Goal: Information Seeking & Learning: Learn about a topic

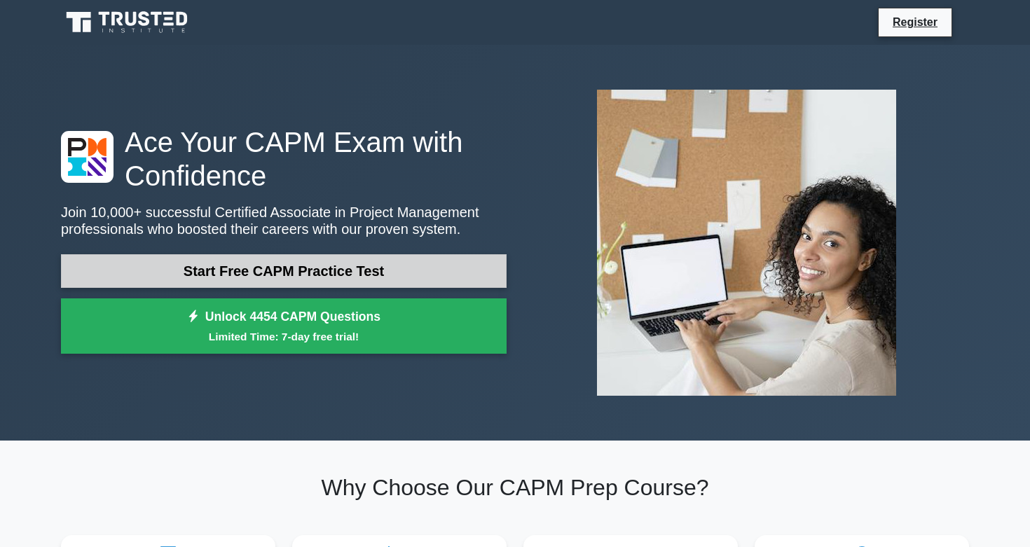
click at [421, 269] on link "Start Free CAPM Practice Test" at bounding box center [284, 271] width 446 height 34
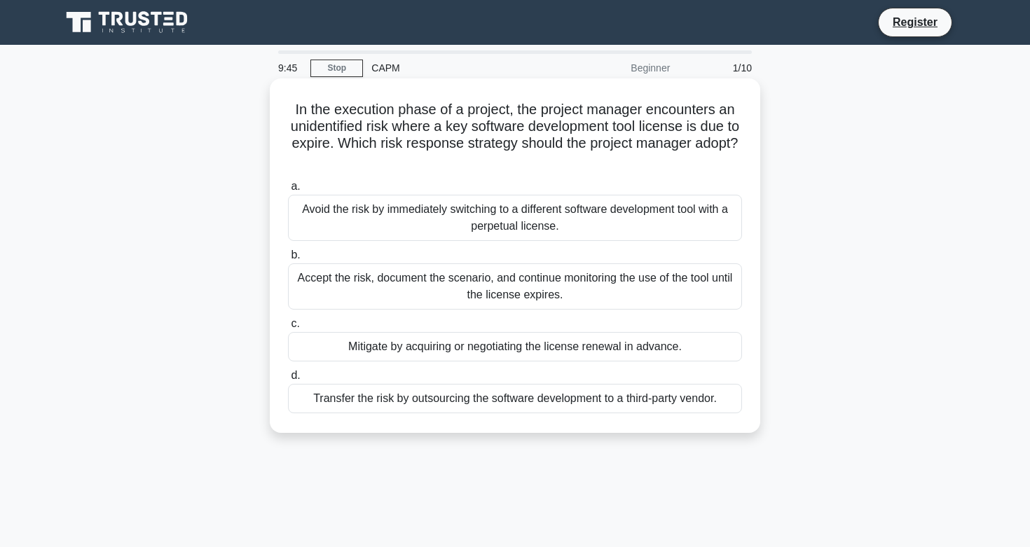
click at [450, 350] on div "Mitigate by acquiring or negotiating the license renewal in advance." at bounding box center [515, 346] width 454 height 29
click at [288, 329] on input "c. Mitigate by acquiring or negotiating the license renewal in advance." at bounding box center [288, 323] width 0 height 9
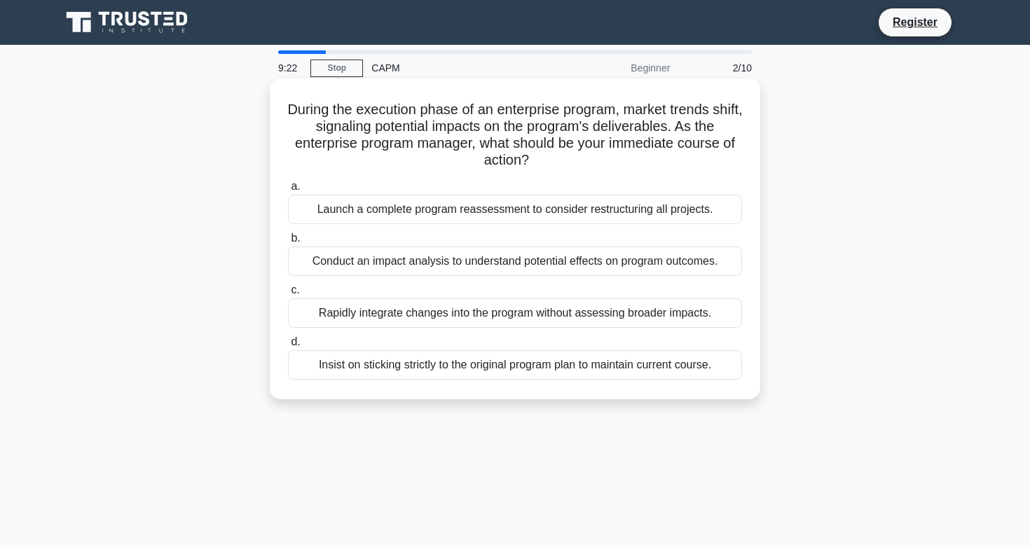
click at [466, 258] on div "Conduct an impact analysis to understand potential effects on program outcomes." at bounding box center [515, 261] width 454 height 29
click at [288, 243] on input "b. Conduct an impact analysis to understand potential effects on program outcom…" at bounding box center [288, 238] width 0 height 9
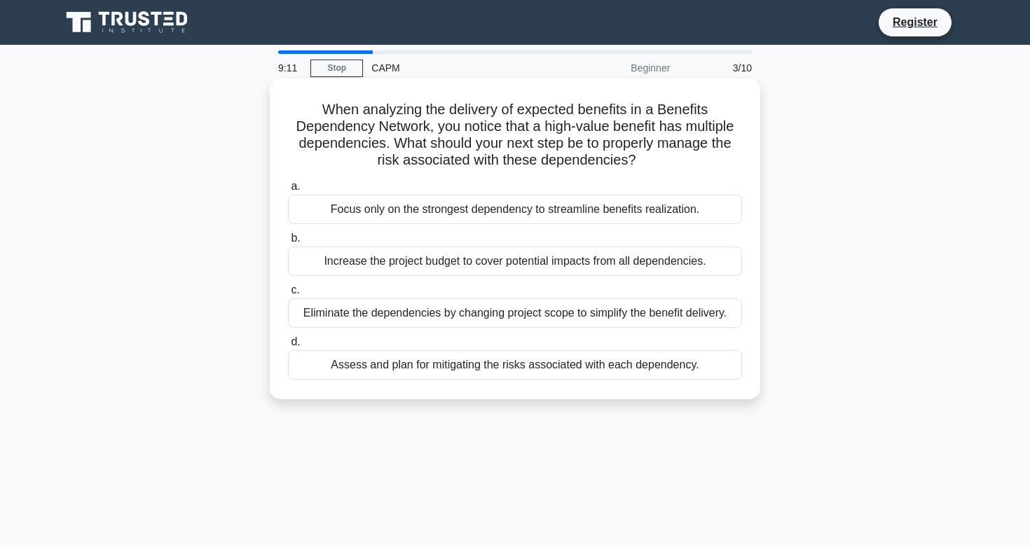
click at [486, 368] on div "Assess and plan for mitigating the risks associated with each dependency." at bounding box center [515, 364] width 454 height 29
click at [288, 347] on input "d. Assess and plan for mitigating the risks associated with each dependency." at bounding box center [288, 342] width 0 height 9
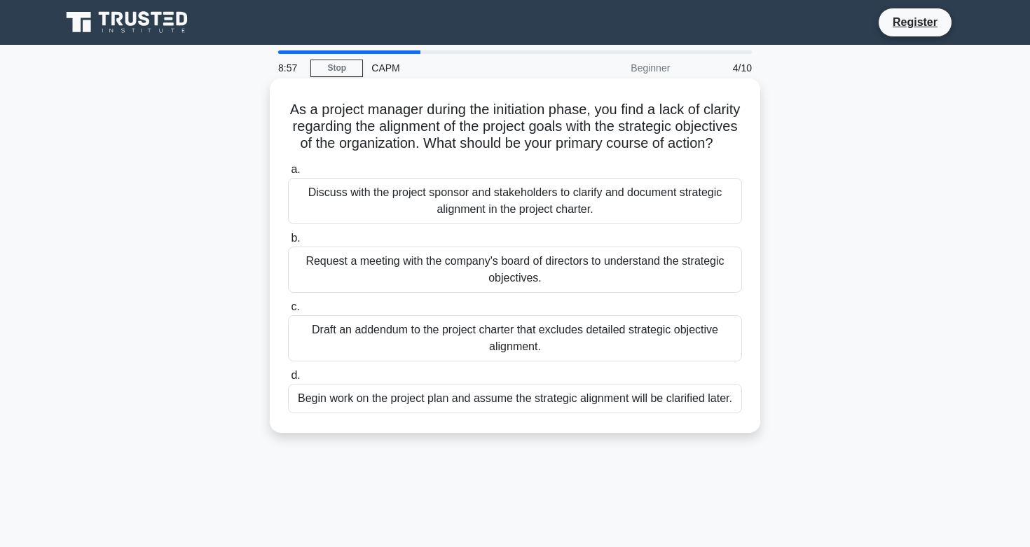
click at [513, 197] on div "Discuss with the project sponsor and stakeholders to clarify and document strat…" at bounding box center [515, 201] width 454 height 46
click at [288, 174] on input "a. Discuss with the project sponsor and stakeholders to clarify and document st…" at bounding box center [288, 169] width 0 height 9
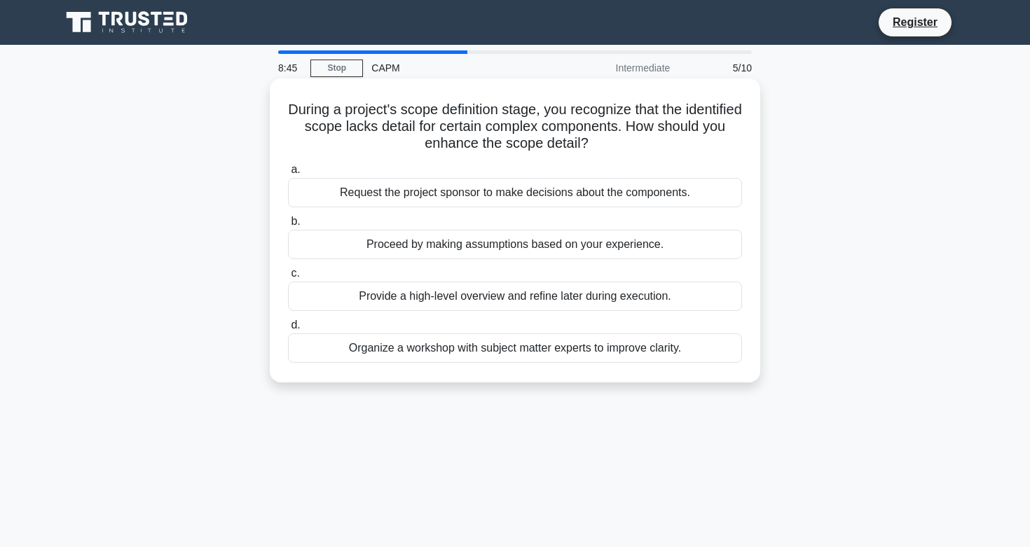
click at [431, 345] on div "Organize a workshop with subject matter experts to improve clarity." at bounding box center [515, 347] width 454 height 29
click at [288, 330] on input "d. Organize a workshop with subject matter experts to improve clarity." at bounding box center [288, 325] width 0 height 9
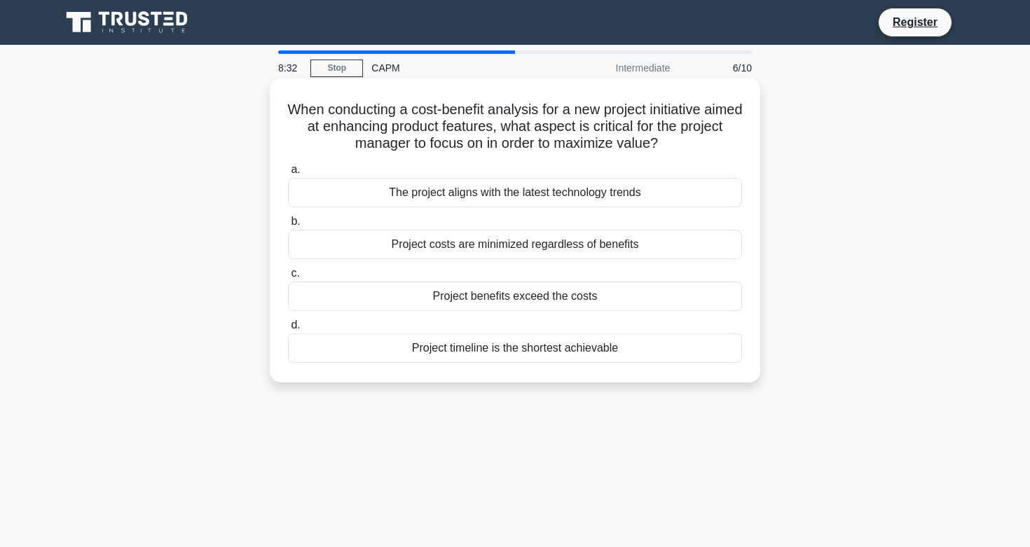
click at [472, 299] on div "Project benefits exceed the costs" at bounding box center [515, 296] width 454 height 29
click at [288, 278] on input "c. Project benefits exceed the costs" at bounding box center [288, 273] width 0 height 9
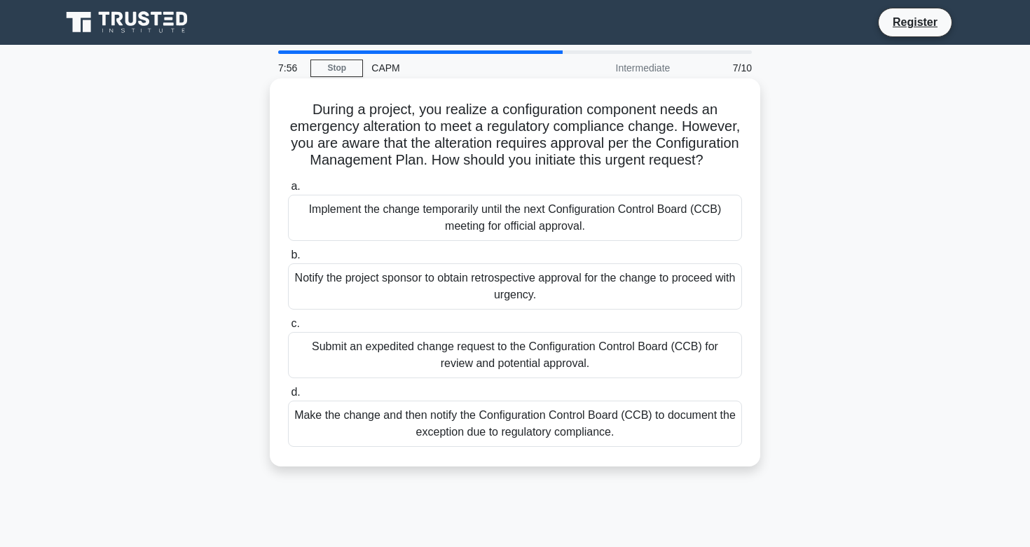
click at [425, 422] on div "Make the change and then notify the Configuration Control Board (CCB) to docume…" at bounding box center [515, 424] width 454 height 46
click at [288, 397] on input "d. Make the change and then notify the Configuration Control Board (CCB) to doc…" at bounding box center [288, 392] width 0 height 9
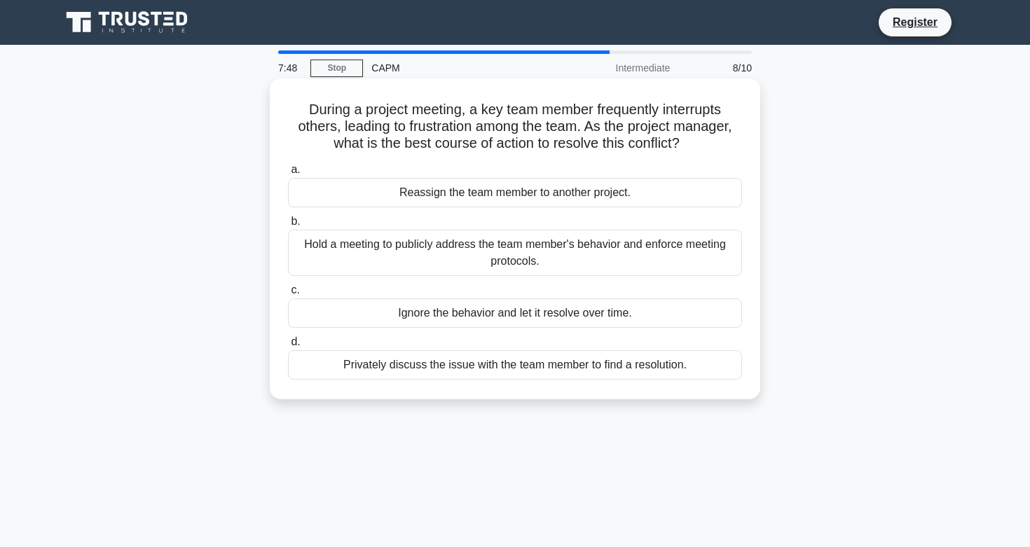
click at [395, 366] on div "Privately discuss the issue with the team member to find a resolution." at bounding box center [515, 364] width 454 height 29
click at [288, 347] on input "d. Privately discuss the issue with the team member to find a resolution." at bounding box center [288, 342] width 0 height 9
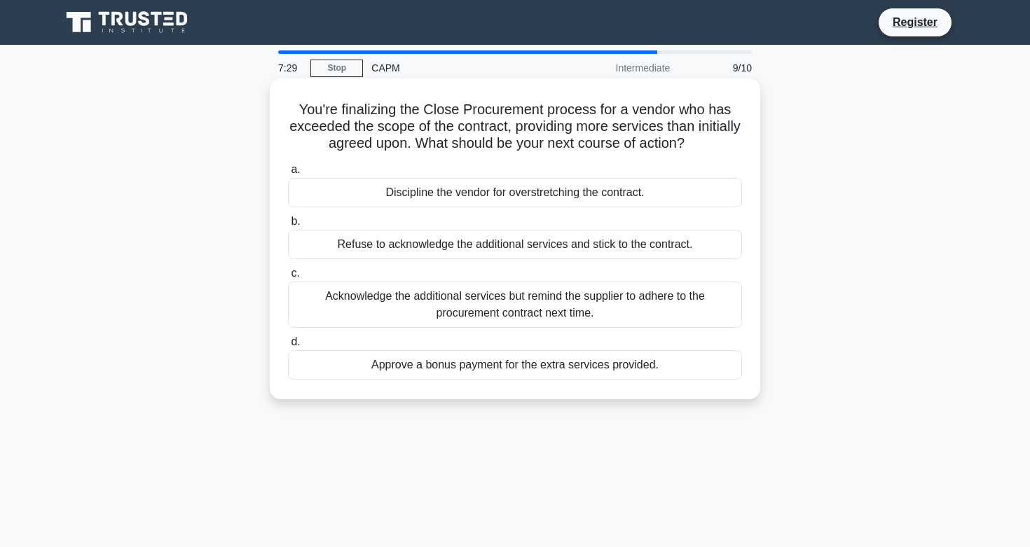
click at [432, 294] on div "Acknowledge the additional services but remind the supplier to adhere to the pr…" at bounding box center [515, 305] width 454 height 46
click at [288, 278] on input "c. Acknowledge the additional services but remind the supplier to adhere to the…" at bounding box center [288, 273] width 0 height 9
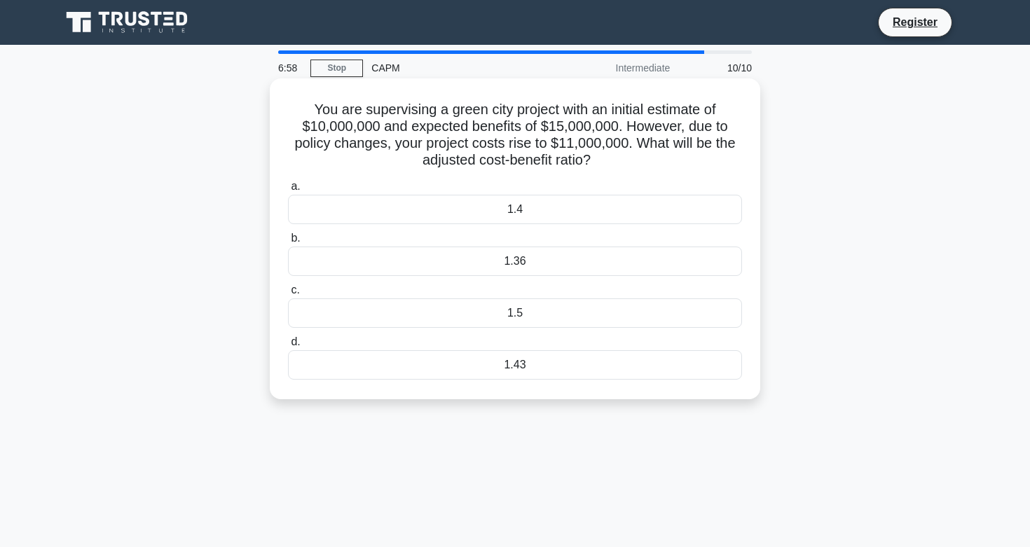
click at [483, 265] on div "1.36" at bounding box center [515, 261] width 454 height 29
click at [288, 243] on input "b. 1.36" at bounding box center [288, 238] width 0 height 9
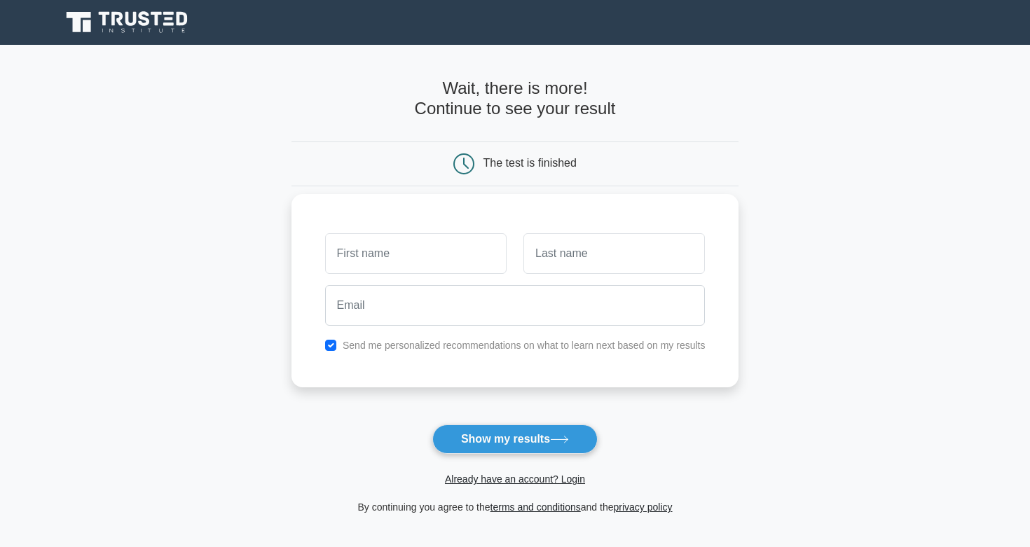
click at [453, 265] on input "text" at bounding box center [415, 253] width 181 height 41
type input "[PERSON_NAME]"
click at [597, 249] on input "text" at bounding box center [613, 253] width 181 height 41
type input "Rehders"
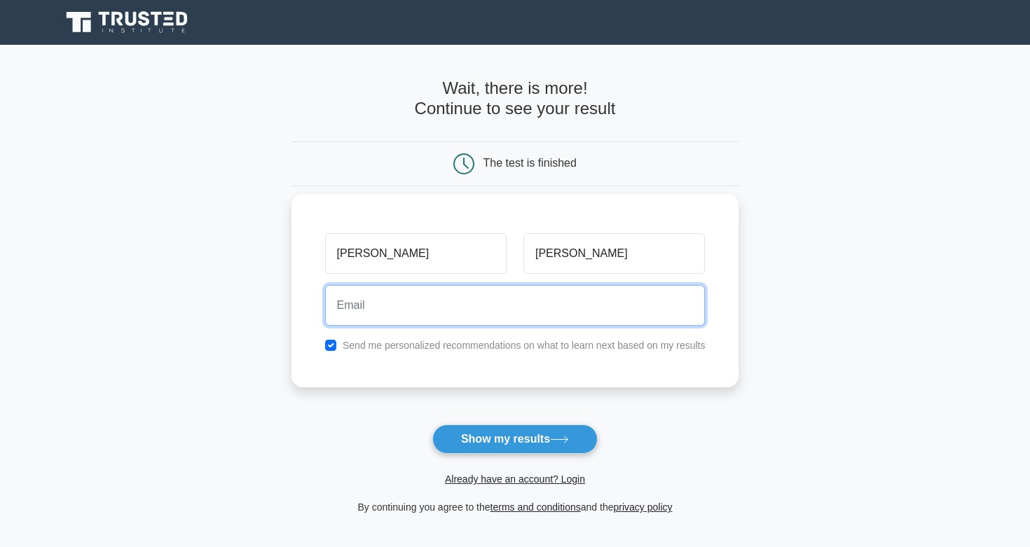
click at [532, 318] on input "email" at bounding box center [515, 305] width 380 height 41
type input "ekrehders@gmail.com"
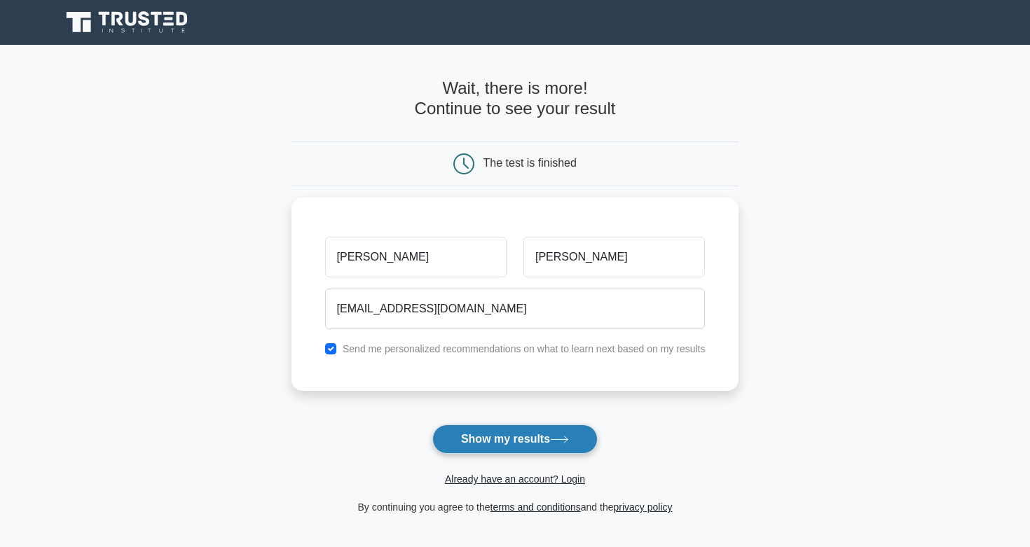
click at [544, 446] on button "Show my results" at bounding box center [514, 439] width 165 height 29
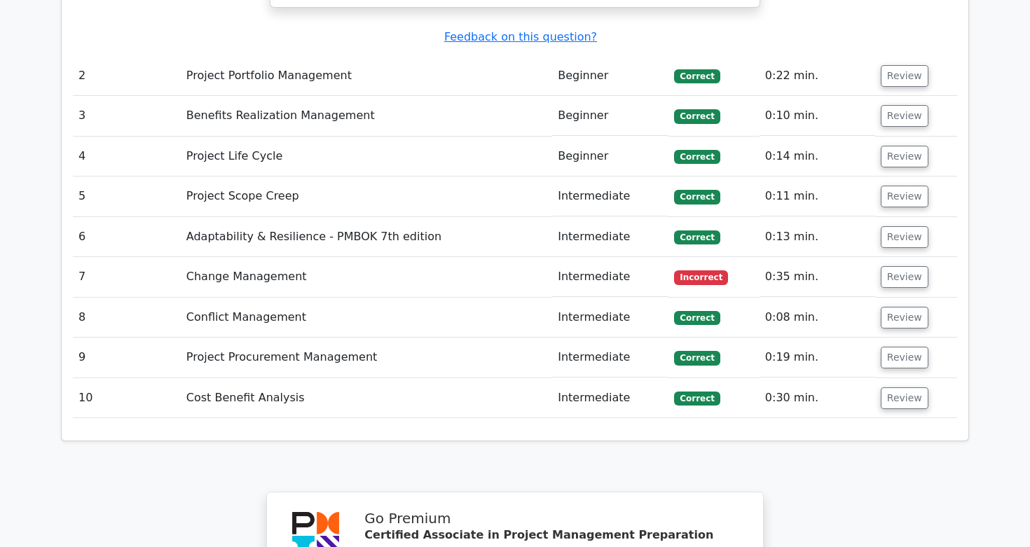
scroll to position [2090, 0]
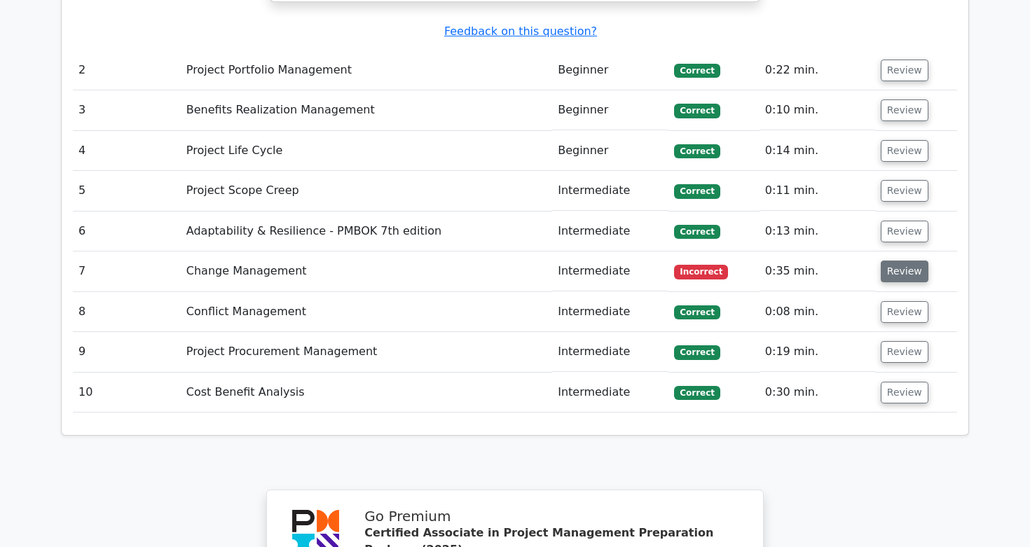
click at [895, 261] on button "Review" at bounding box center [905, 272] width 48 height 22
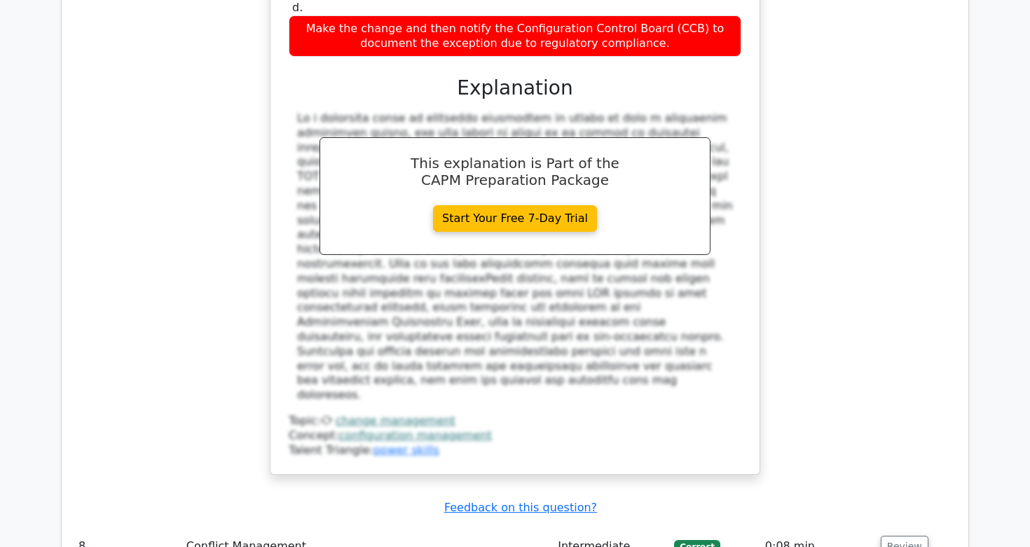
scroll to position [2681, 0]
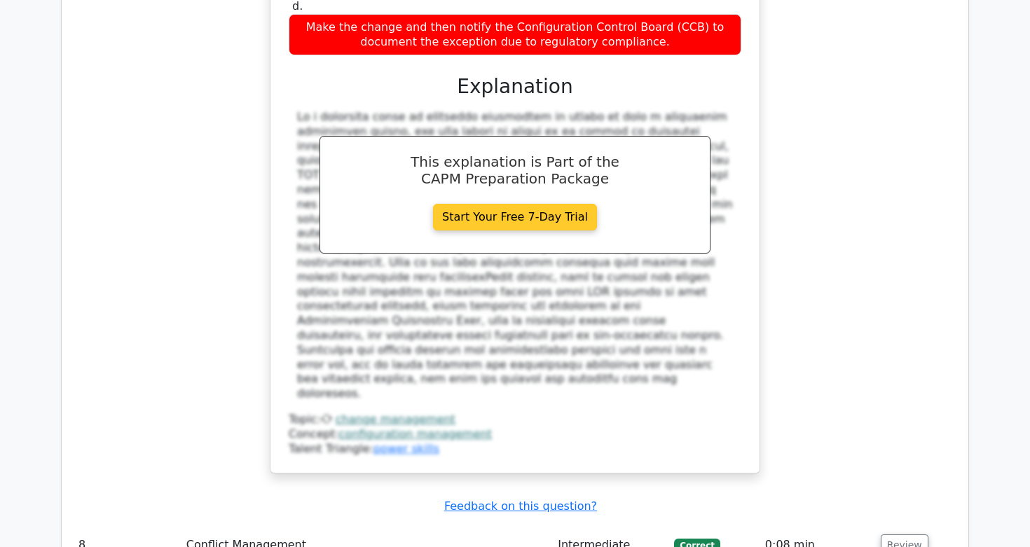
click at [530, 204] on link "Start Your Free 7-Day Trial" at bounding box center [515, 217] width 164 height 27
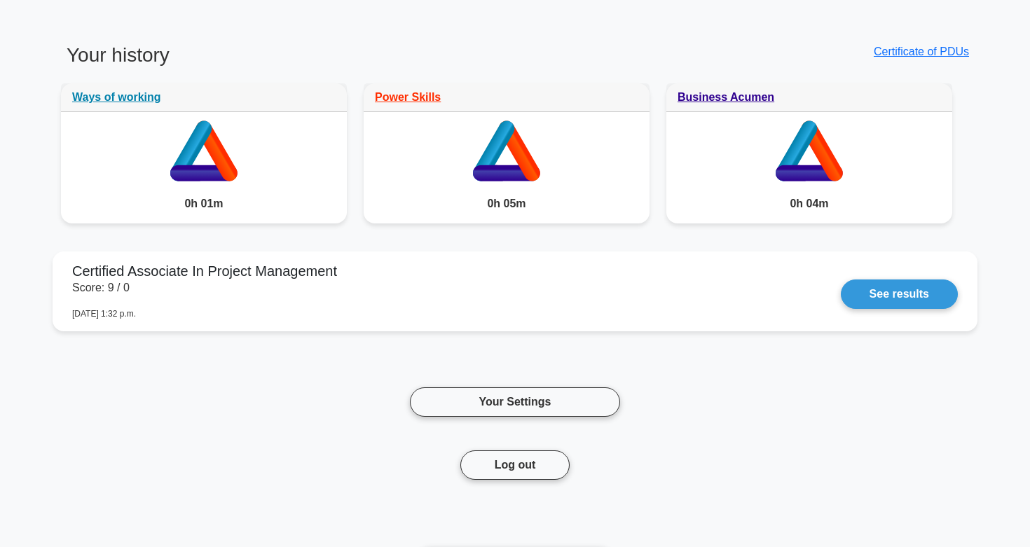
scroll to position [768, 0]
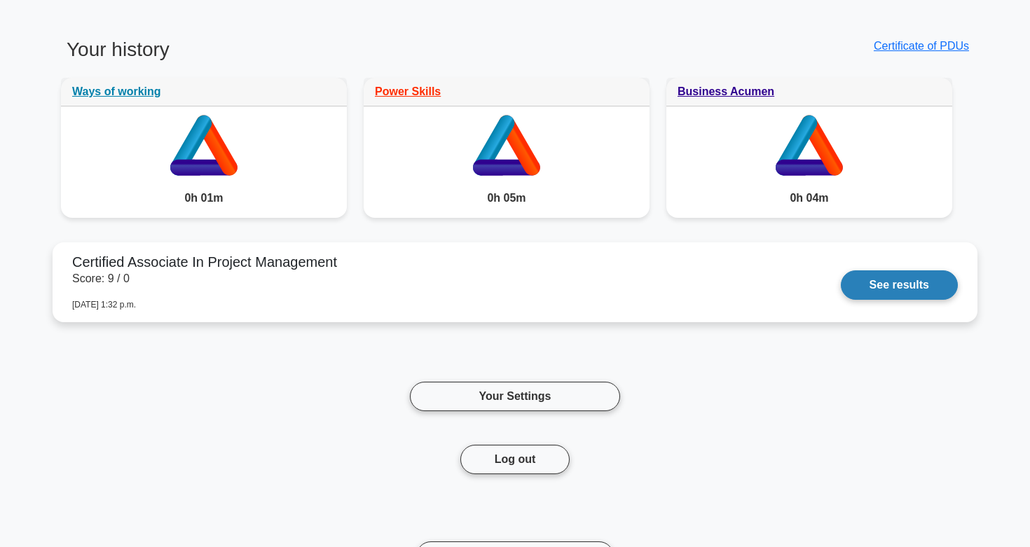
click at [868, 284] on link "See results" at bounding box center [899, 284] width 117 height 29
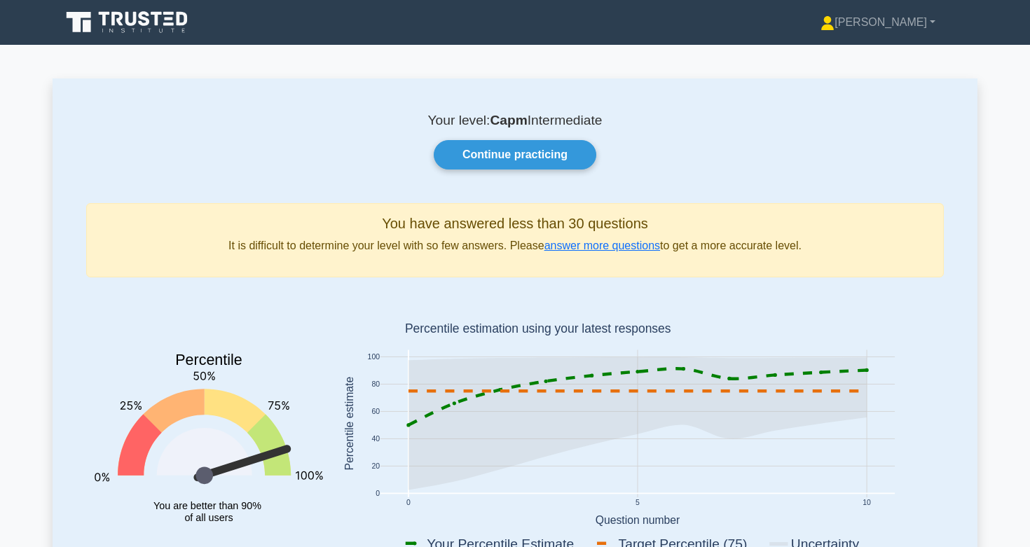
scroll to position [32, 0]
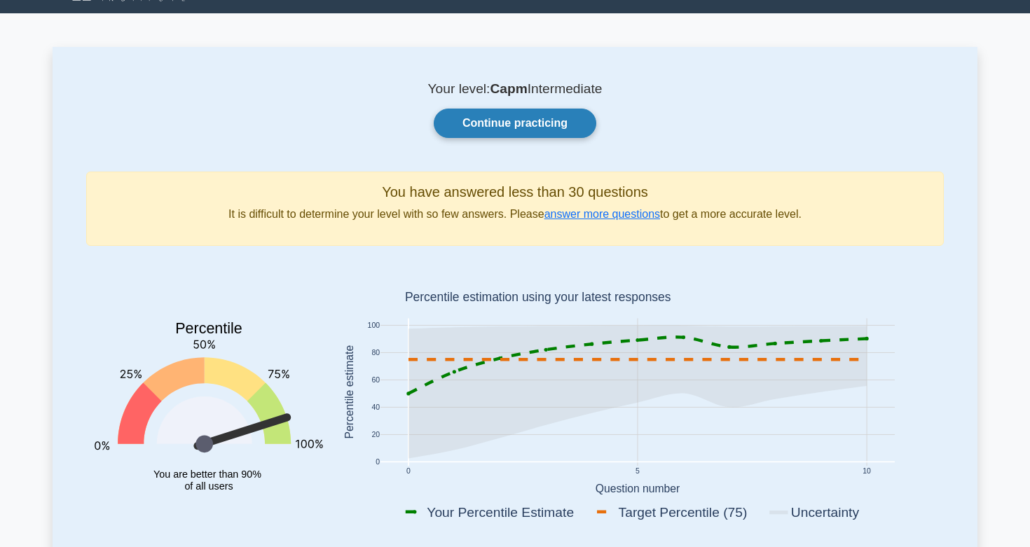
click at [492, 122] on link "Continue practicing" at bounding box center [515, 123] width 163 height 29
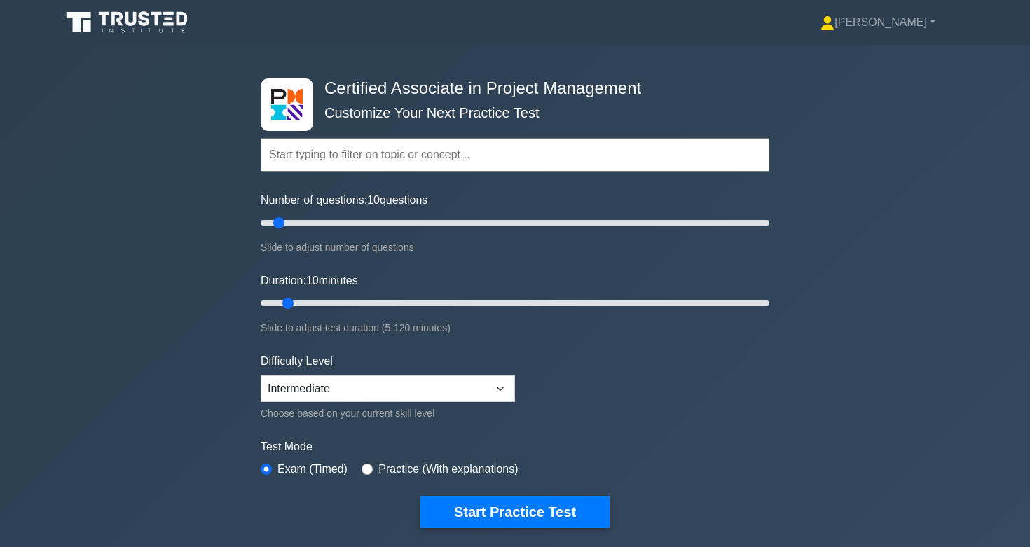
click at [403, 157] on input "text" at bounding box center [515, 155] width 509 height 34
drag, startPoint x: 281, startPoint y: 226, endPoint x: 705, endPoint y: 212, distance: 424.7
click at [705, 214] on input "Number of questions: 175 questions" at bounding box center [515, 222] width 509 height 17
drag, startPoint x: 701, startPoint y: 222, endPoint x: 376, endPoint y: 216, distance: 325.1
type input "50"
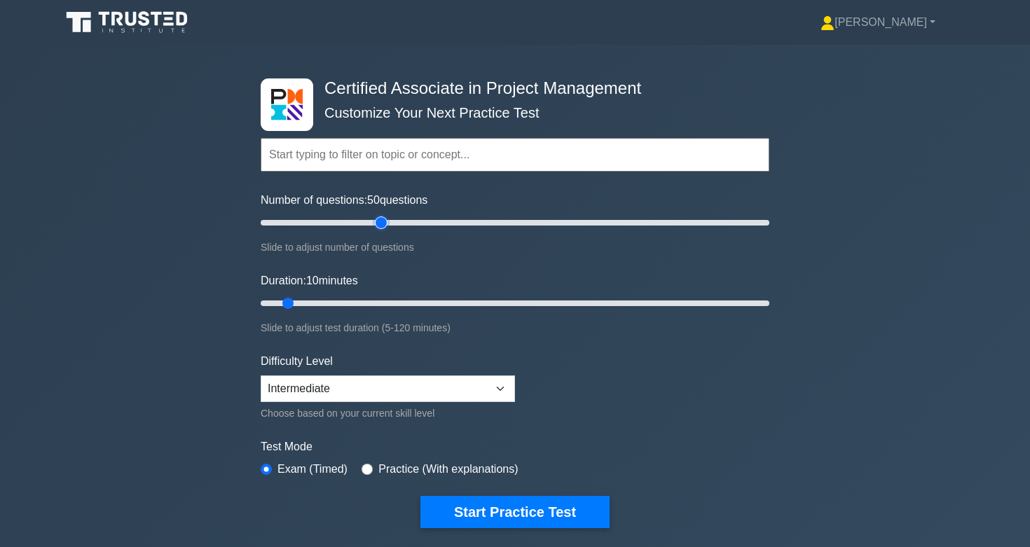
click at [376, 216] on input "Number of questions: 50 questions" at bounding box center [515, 222] width 509 height 17
drag, startPoint x: 287, startPoint y: 305, endPoint x: 457, endPoint y: 291, distance: 170.8
type input "50"
click at [457, 295] on input "Duration: 50 minutes" at bounding box center [515, 303] width 509 height 17
click at [396, 394] on select "Beginner Intermediate Expert" at bounding box center [388, 388] width 254 height 27
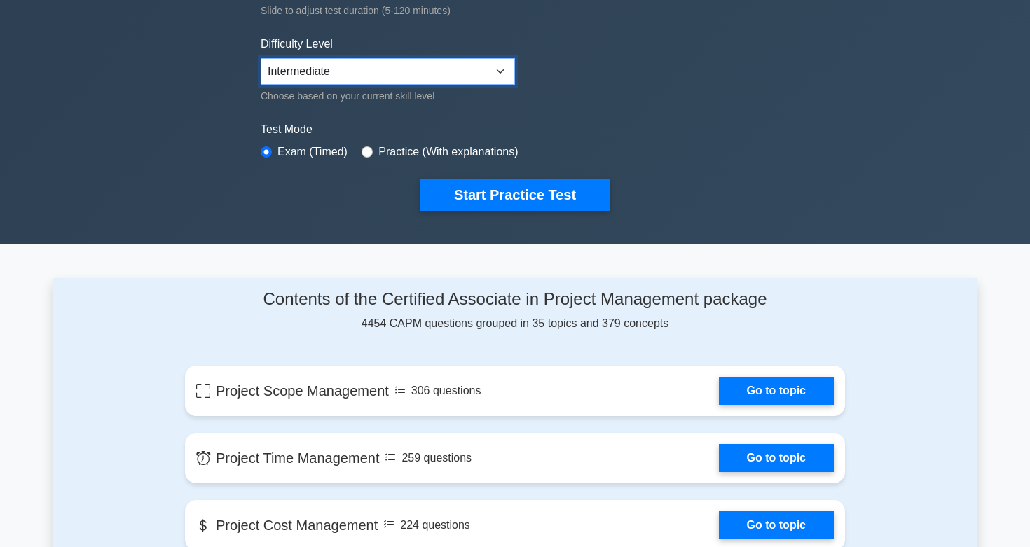
scroll to position [316, 0]
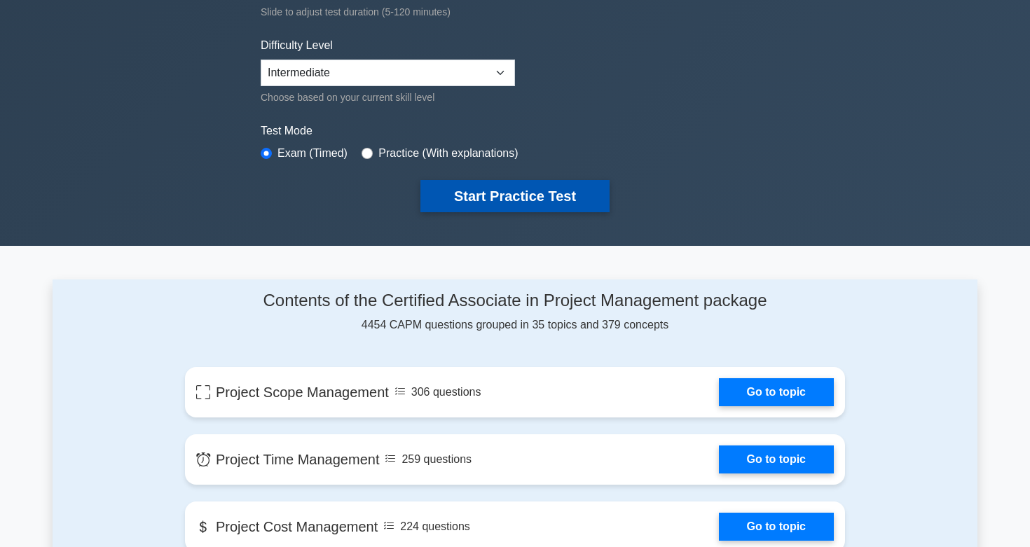
click at [549, 193] on button "Start Practice Test" at bounding box center [514, 196] width 189 height 32
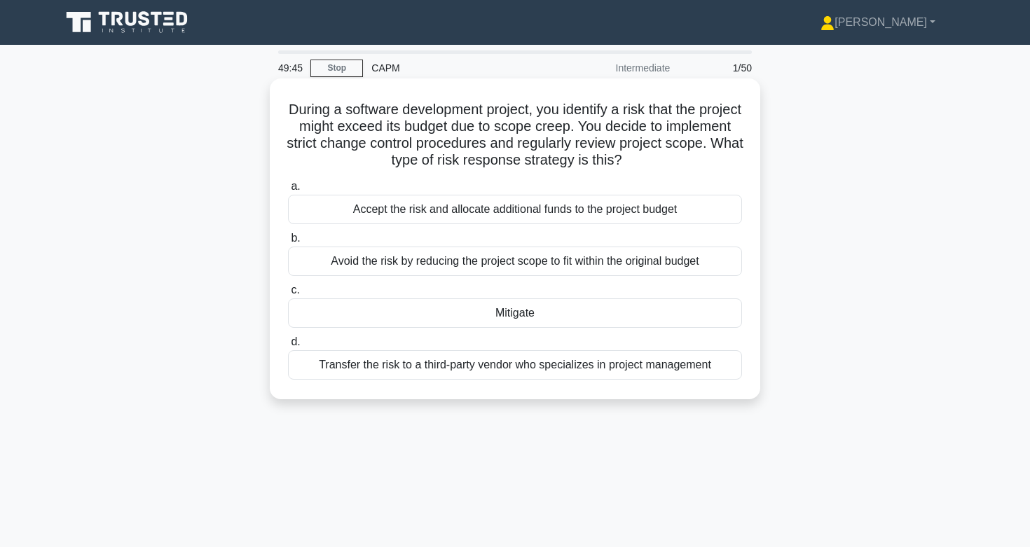
click at [467, 318] on div "Mitigate" at bounding box center [515, 312] width 454 height 29
click at [288, 295] on input "c. Mitigate" at bounding box center [288, 290] width 0 height 9
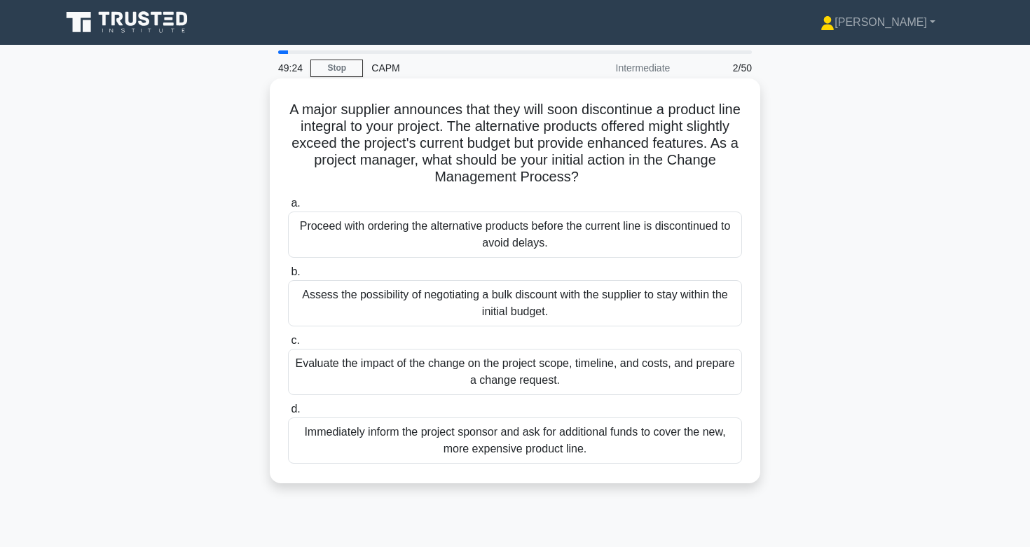
click at [593, 380] on div "Evaluate the impact of the change on the project scope, timeline, and costs, an…" at bounding box center [515, 372] width 454 height 46
click at [288, 345] on input "c. Evaluate the impact of the change on the project scope, timeline, and costs,…" at bounding box center [288, 340] width 0 height 9
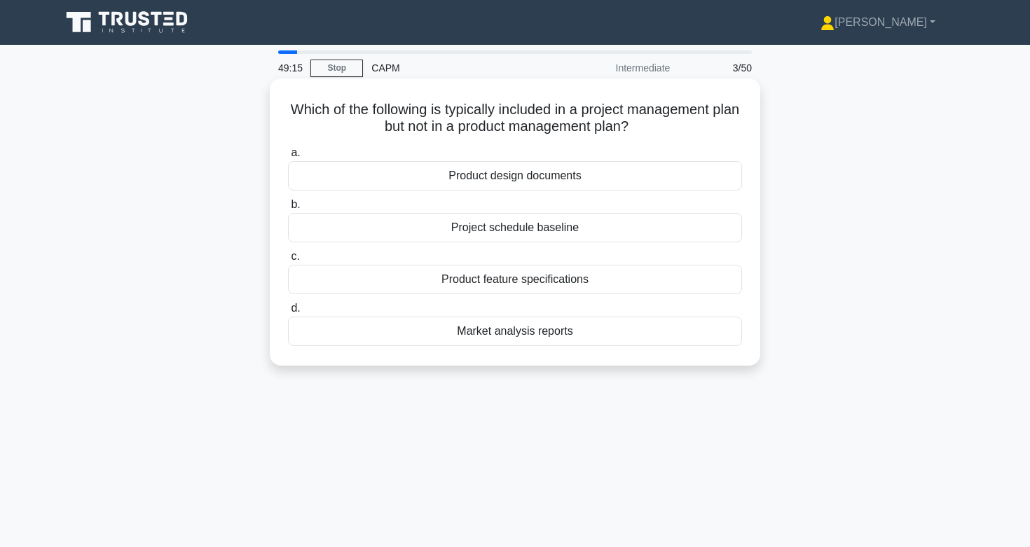
click at [623, 223] on div "Project schedule baseline" at bounding box center [515, 227] width 454 height 29
click at [288, 209] on input "b. Project schedule baseline" at bounding box center [288, 204] width 0 height 9
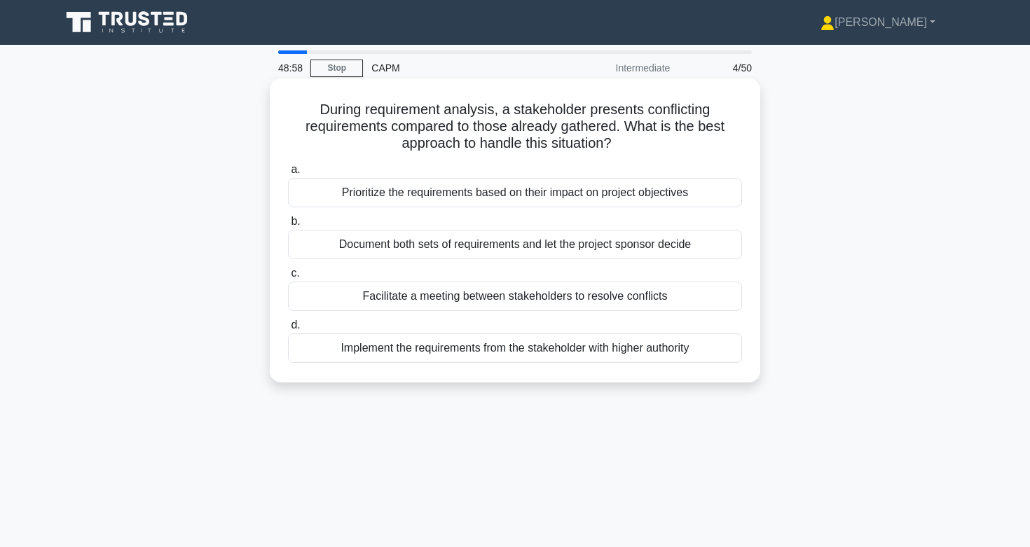
click at [542, 299] on div "Facilitate a meeting between stakeholders to resolve conflicts" at bounding box center [515, 296] width 454 height 29
click at [288, 278] on input "c. Facilitate a meeting between stakeholders to resolve conflicts" at bounding box center [288, 273] width 0 height 9
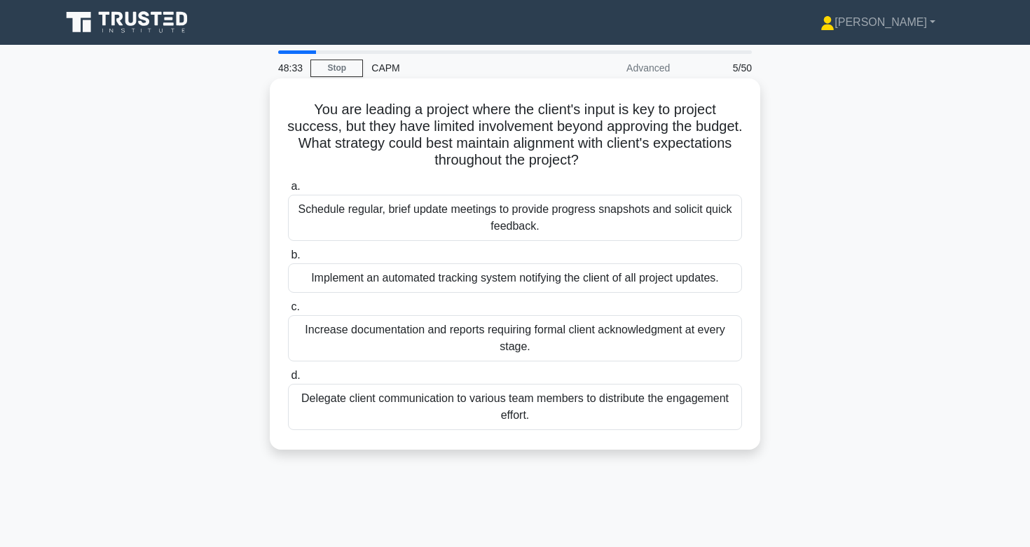
click at [396, 219] on div "Schedule regular, brief update meetings to provide progress snapshots and solic…" at bounding box center [515, 218] width 454 height 46
click at [288, 191] on input "a. Schedule regular, brief update meetings to provide progress snapshots and so…" at bounding box center [288, 186] width 0 height 9
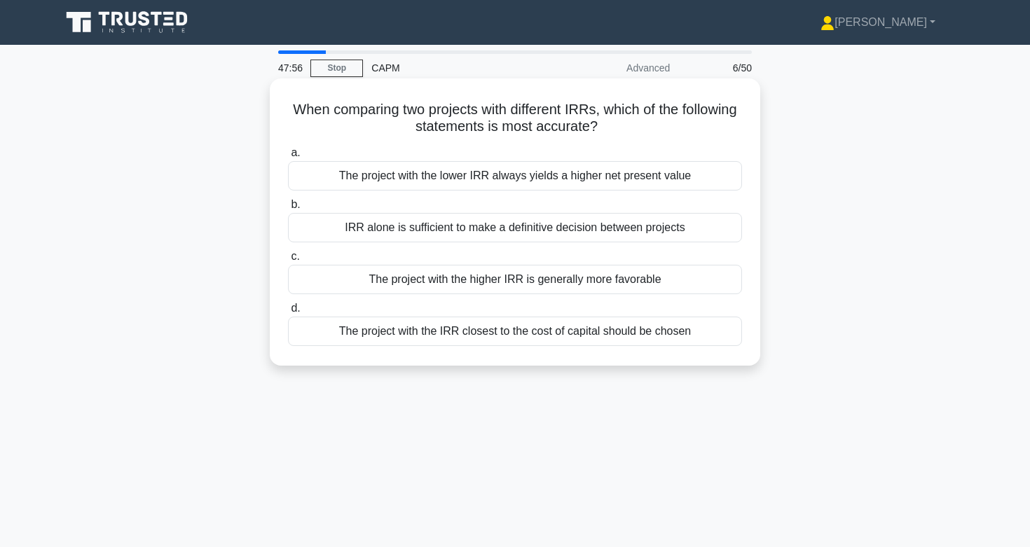
click at [565, 279] on div "The project with the higher IRR is generally more favorable" at bounding box center [515, 279] width 454 height 29
click at [288, 261] on input "c. The project with the higher IRR is generally more favorable" at bounding box center [288, 256] width 0 height 9
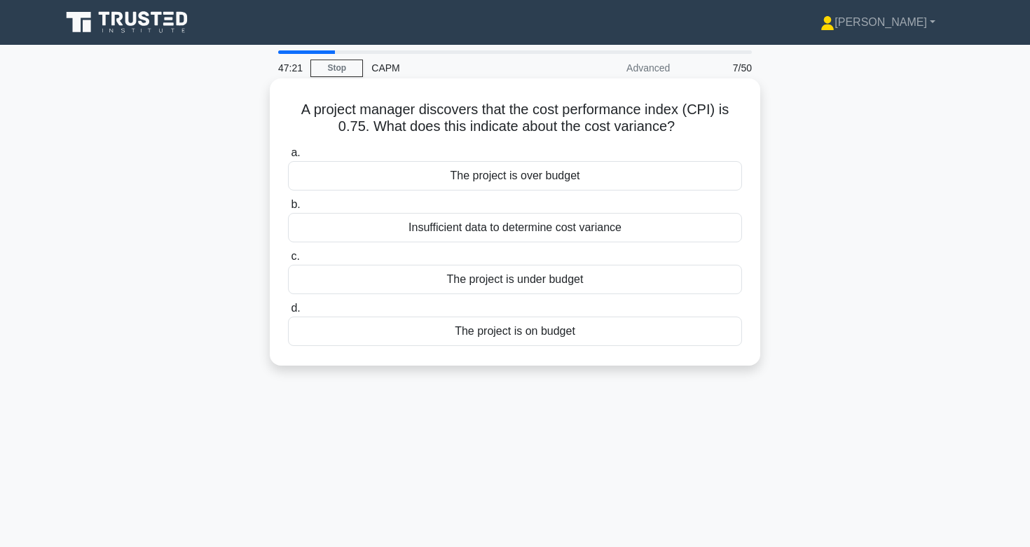
click at [527, 173] on div "The project is over budget" at bounding box center [515, 175] width 454 height 29
click at [288, 158] on input "a. The project is over budget" at bounding box center [288, 153] width 0 height 9
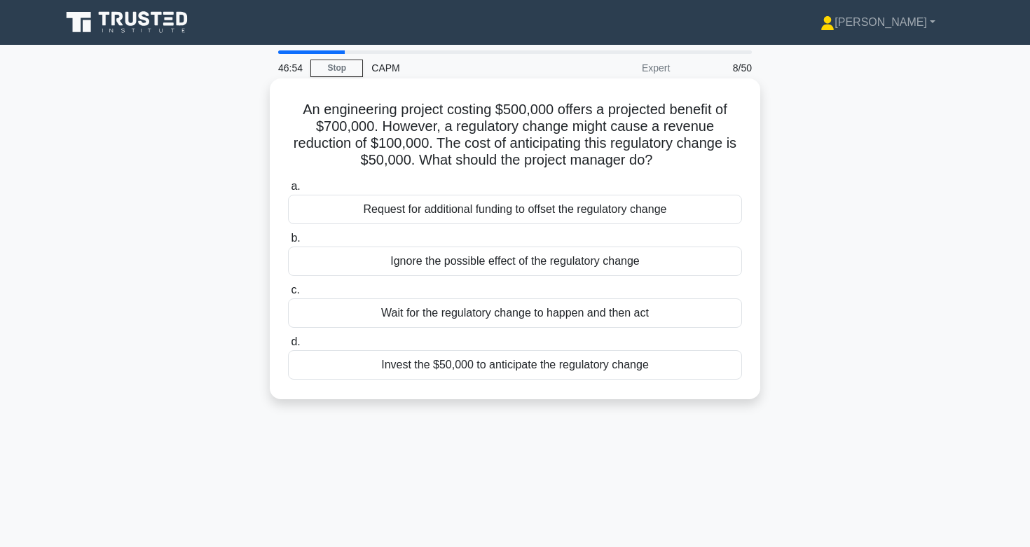
click at [450, 366] on div "Invest the $50,000 to anticipate the regulatory change" at bounding box center [515, 364] width 454 height 29
click at [288, 347] on input "d. Invest the $50,000 to anticipate the regulatory change" at bounding box center [288, 342] width 0 height 9
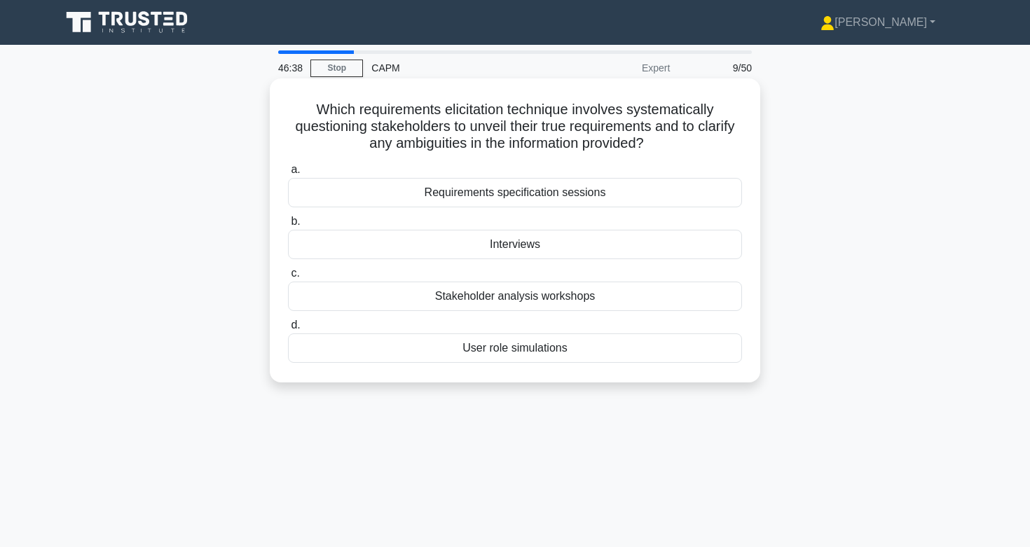
click at [477, 249] on div "Interviews" at bounding box center [515, 244] width 454 height 29
click at [288, 226] on input "b. Interviews" at bounding box center [288, 221] width 0 height 9
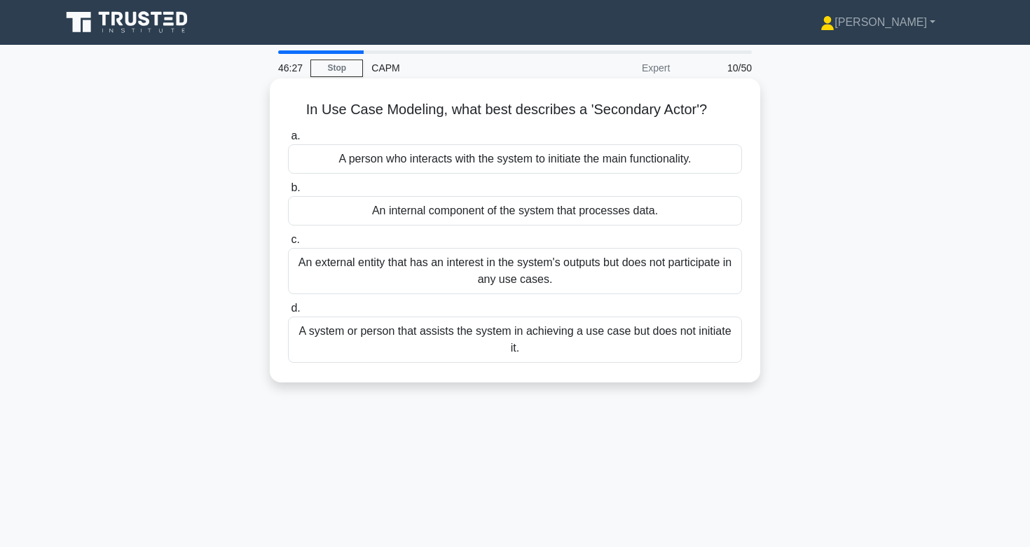
click at [473, 345] on div "A system or person that assists the system in achieving a use case but does not…" at bounding box center [515, 340] width 454 height 46
click at [288, 313] on input "d. A system or person that assists the system in achieving a use case but does …" at bounding box center [288, 308] width 0 height 9
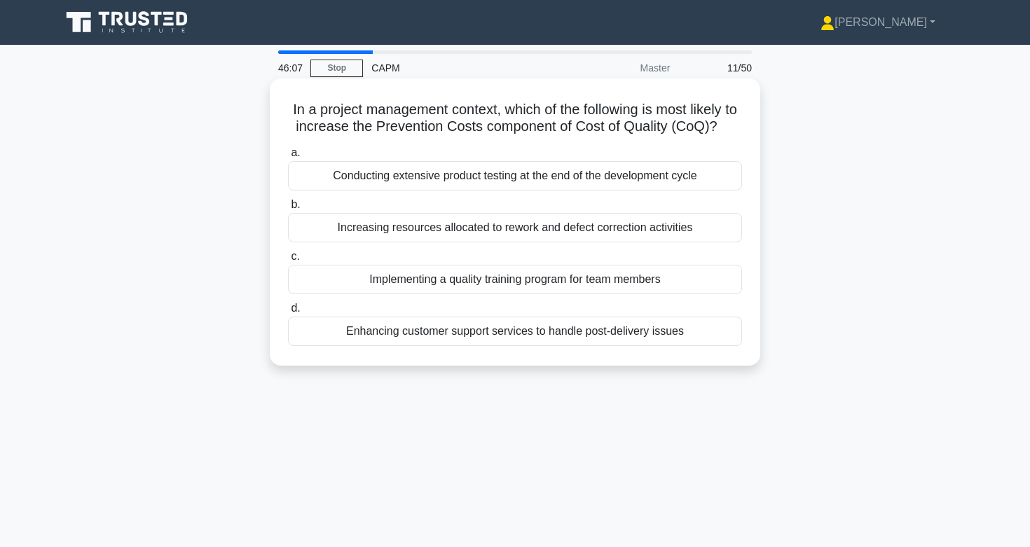
click at [441, 281] on div "Implementing a quality training program for team members" at bounding box center [515, 279] width 454 height 29
click at [288, 261] on input "c. Implementing a quality training program for team members" at bounding box center [288, 256] width 0 height 9
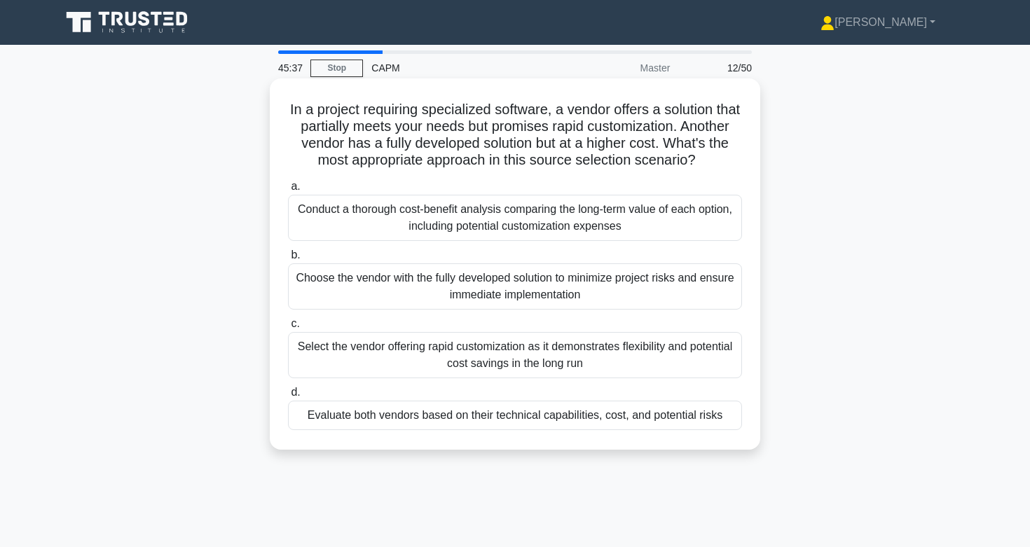
click at [425, 211] on div "Conduct a thorough cost-benefit analysis comparing the long-term value of each …" at bounding box center [515, 218] width 454 height 46
click at [288, 191] on input "a. Conduct a thorough cost-benefit analysis comparing the long-term value of ea…" at bounding box center [288, 186] width 0 height 9
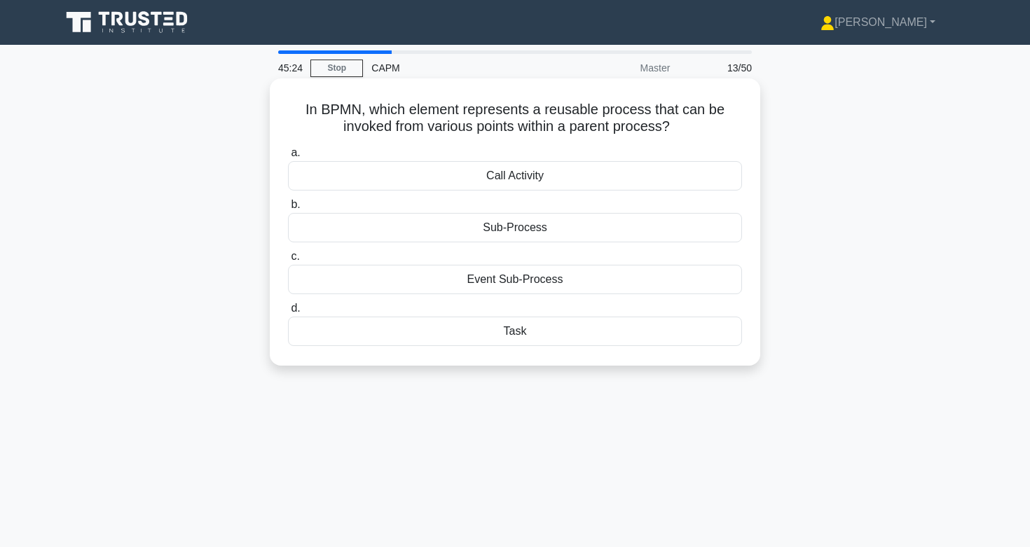
click at [492, 229] on div "Sub-Process" at bounding box center [515, 227] width 454 height 29
click at [288, 209] on input "b. Sub-Process" at bounding box center [288, 204] width 0 height 9
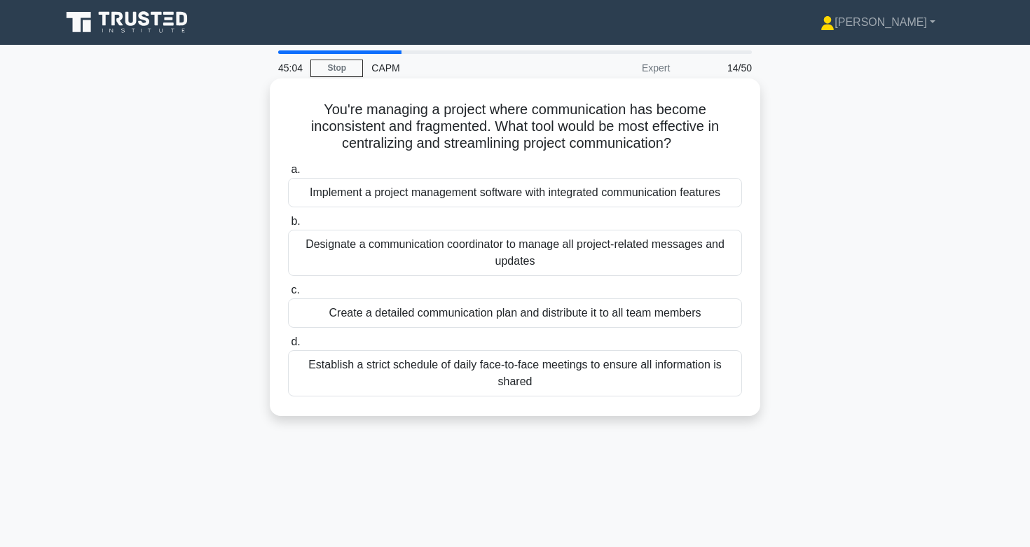
click at [467, 313] on div "Create a detailed communication plan and distribute it to all team members" at bounding box center [515, 312] width 454 height 29
click at [288, 295] on input "c. Create a detailed communication plan and distribute it to all team members" at bounding box center [288, 290] width 0 height 9
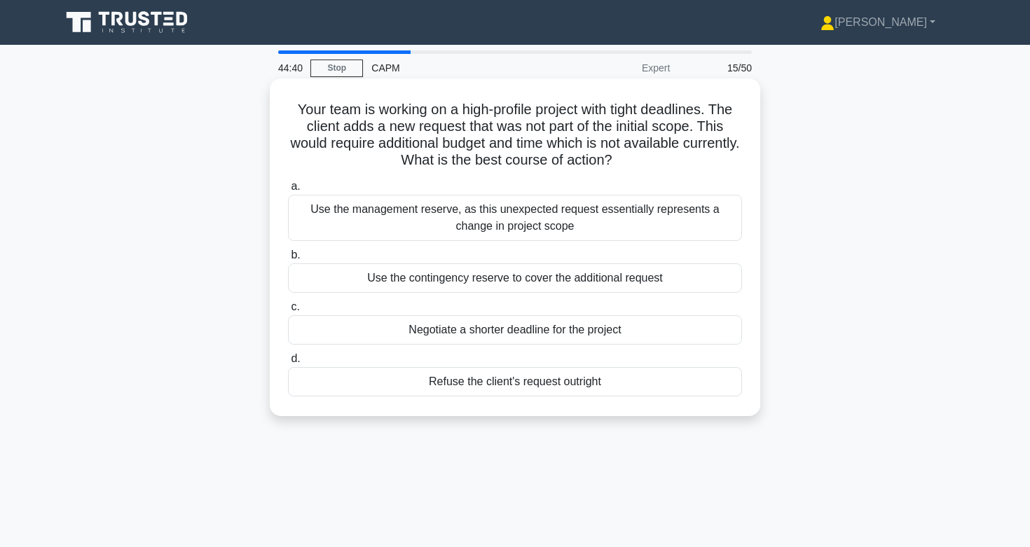
click at [452, 221] on div "Use the management reserve, as this unexpected request essentially represents a…" at bounding box center [515, 218] width 454 height 46
click at [288, 191] on input "a. Use the management reserve, as this unexpected request essentially represent…" at bounding box center [288, 186] width 0 height 9
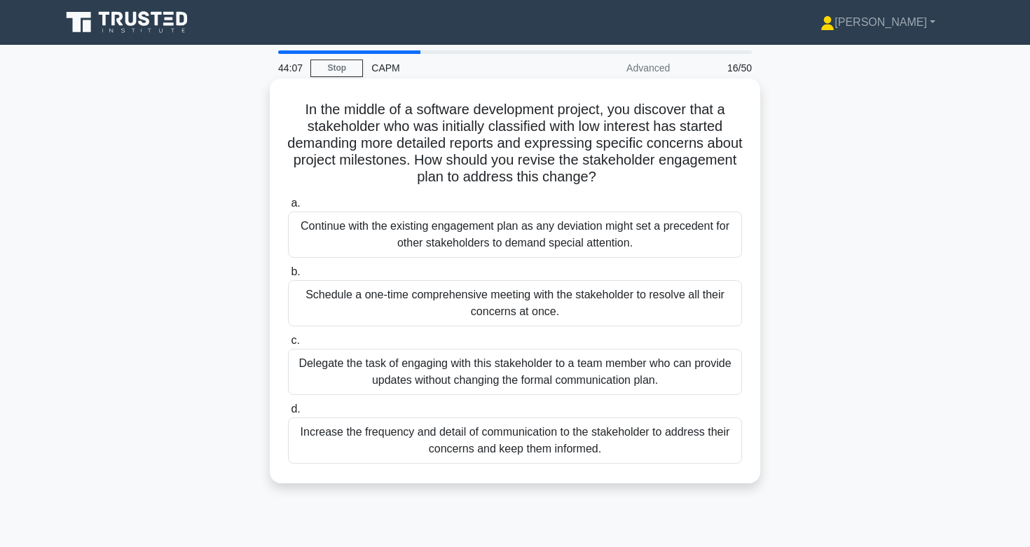
click at [500, 443] on div "Increase the frequency and detail of communication to the stakeholder to addres…" at bounding box center [515, 441] width 454 height 46
click at [288, 414] on input "d. Increase the frequency and detail of communication to the stakeholder to add…" at bounding box center [288, 409] width 0 height 9
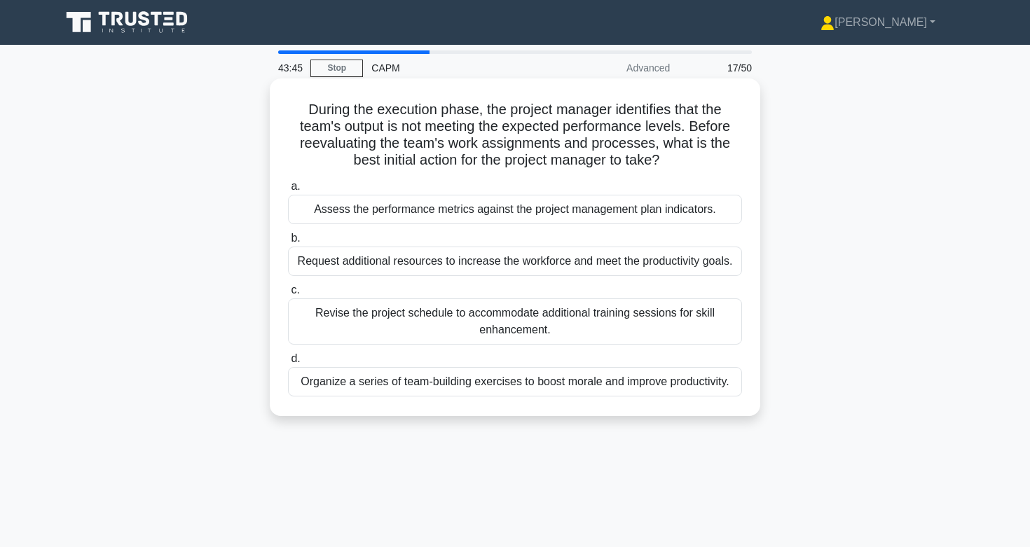
click at [527, 218] on div "Assess the performance metrics against the project management plan indicators." at bounding box center [515, 209] width 454 height 29
click at [288, 191] on input "a. Assess the performance metrics against the project management plan indicator…" at bounding box center [288, 186] width 0 height 9
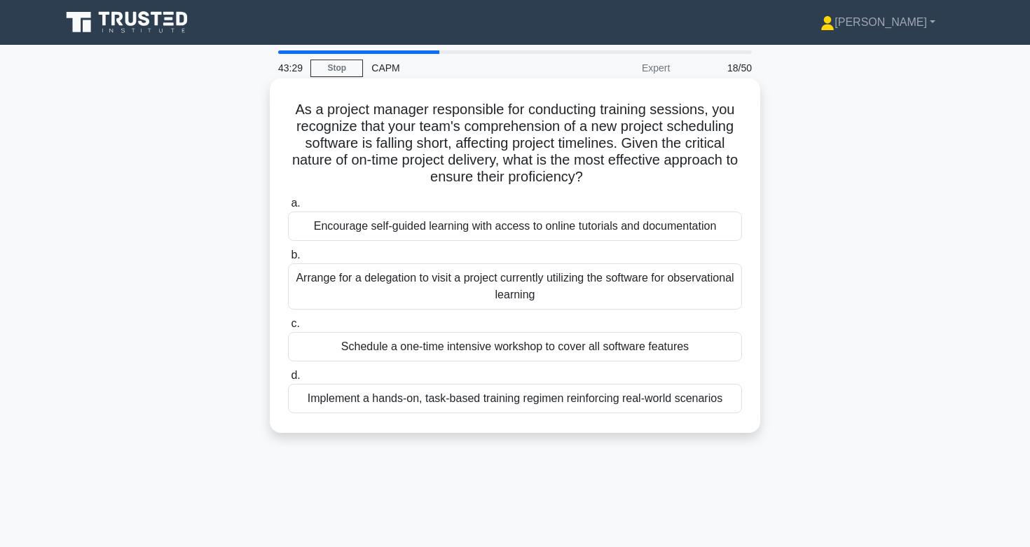
click at [345, 397] on div "Implement a hands-on, task-based training regimen reinforcing real-world scenar…" at bounding box center [515, 398] width 454 height 29
click at [288, 380] on input "d. Implement a hands-on, task-based training regimen reinforcing real-world sce…" at bounding box center [288, 375] width 0 height 9
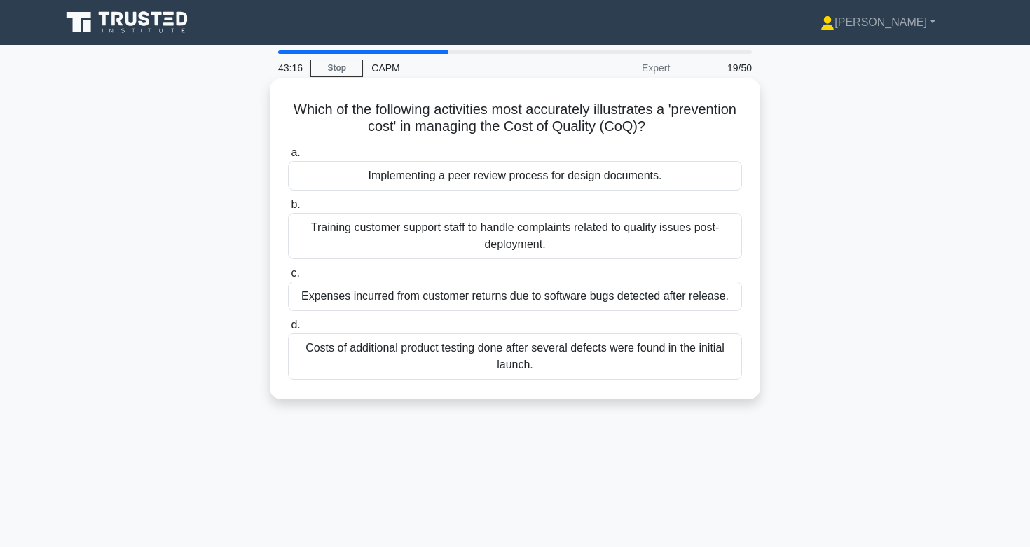
click at [386, 167] on div "Implementing a peer review process for design documents." at bounding box center [515, 175] width 454 height 29
click at [288, 158] on input "a. Implementing a peer review process for design documents." at bounding box center [288, 153] width 0 height 9
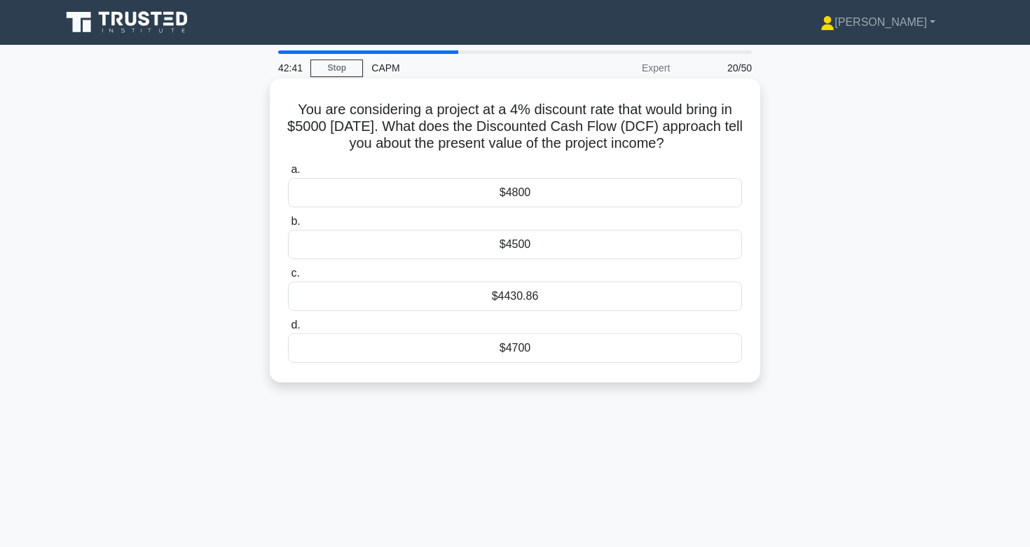
click at [571, 191] on div "$4800" at bounding box center [515, 192] width 454 height 29
click at [288, 174] on input "a. $4800" at bounding box center [288, 169] width 0 height 9
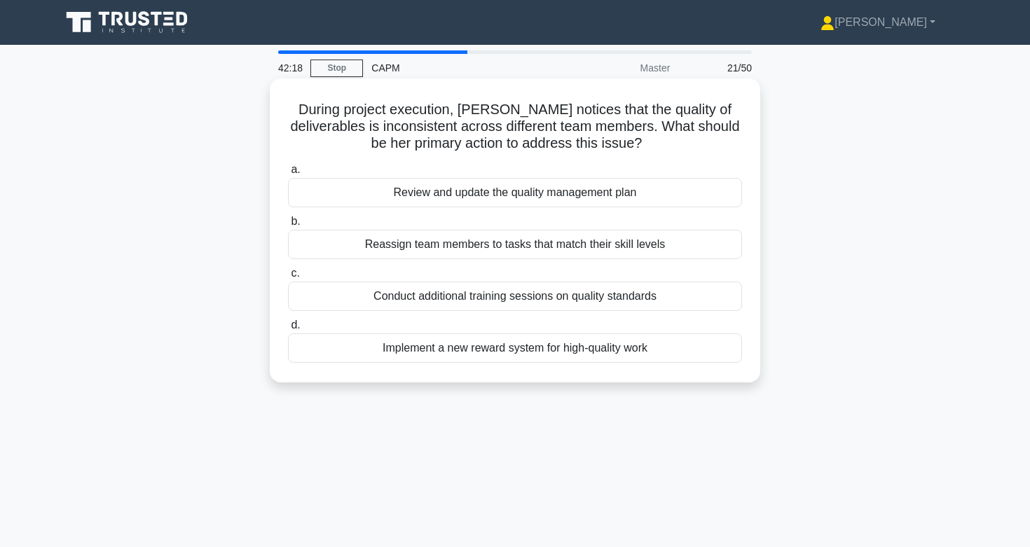
click at [564, 298] on div "Conduct additional training sessions on quality standards" at bounding box center [515, 296] width 454 height 29
click at [288, 278] on input "c. Conduct additional training sessions on quality standards" at bounding box center [288, 273] width 0 height 9
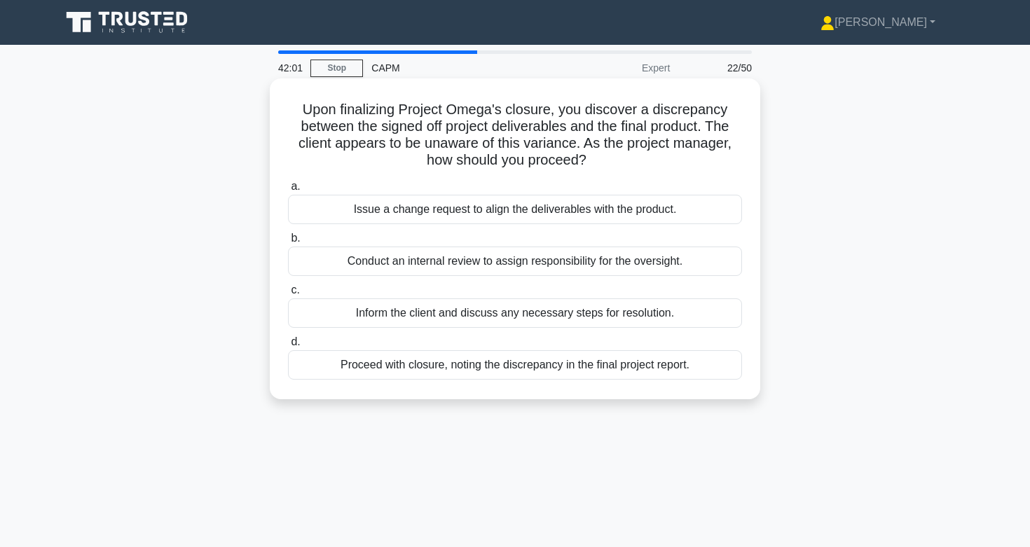
click at [528, 312] on div "Inform the client and discuss any necessary steps for resolution." at bounding box center [515, 312] width 454 height 29
click at [288, 295] on input "c. Inform the client and discuss any necessary steps for resolution." at bounding box center [288, 290] width 0 height 9
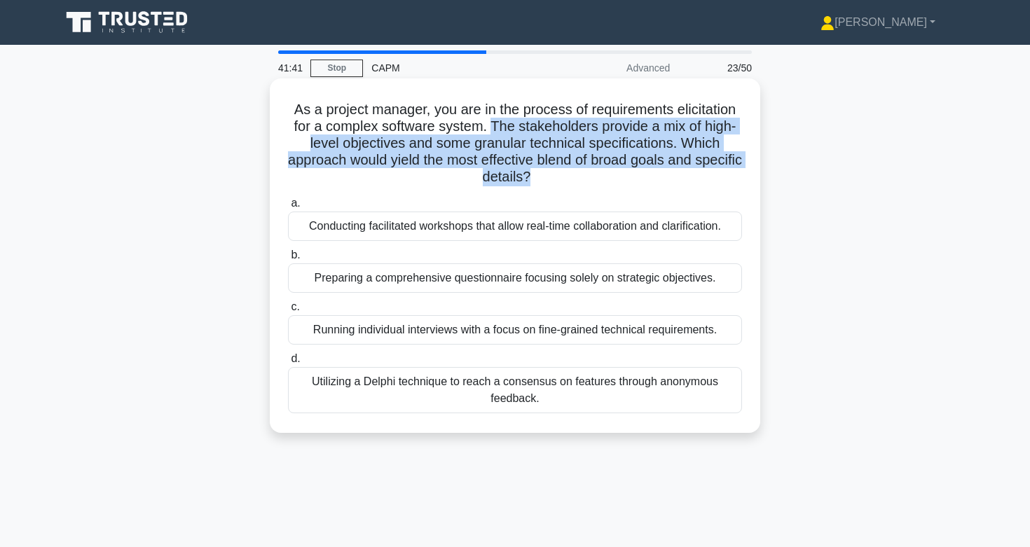
drag, startPoint x: 492, startPoint y: 123, endPoint x: 527, endPoint y: 185, distance: 71.2
click at [527, 185] on h5 "As a project manager, you are in the process of requirements elicitation for a …" at bounding box center [515, 143] width 457 height 85
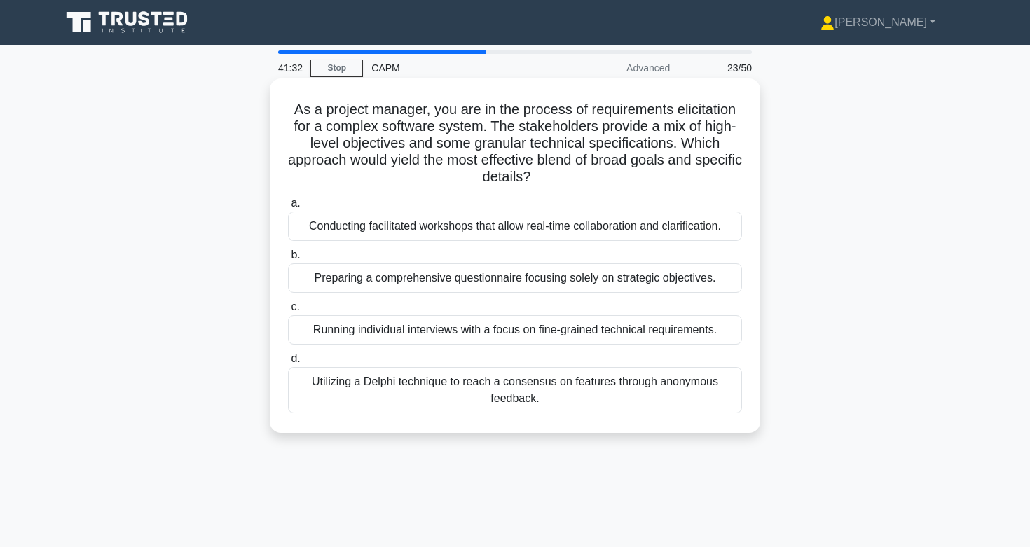
click at [506, 231] on div "Conducting facilitated workshops that allow real-time collaboration and clarifi…" at bounding box center [515, 226] width 454 height 29
click at [288, 208] on input "a. Conducting facilitated workshops that allow real-time collaboration and clar…" at bounding box center [288, 203] width 0 height 9
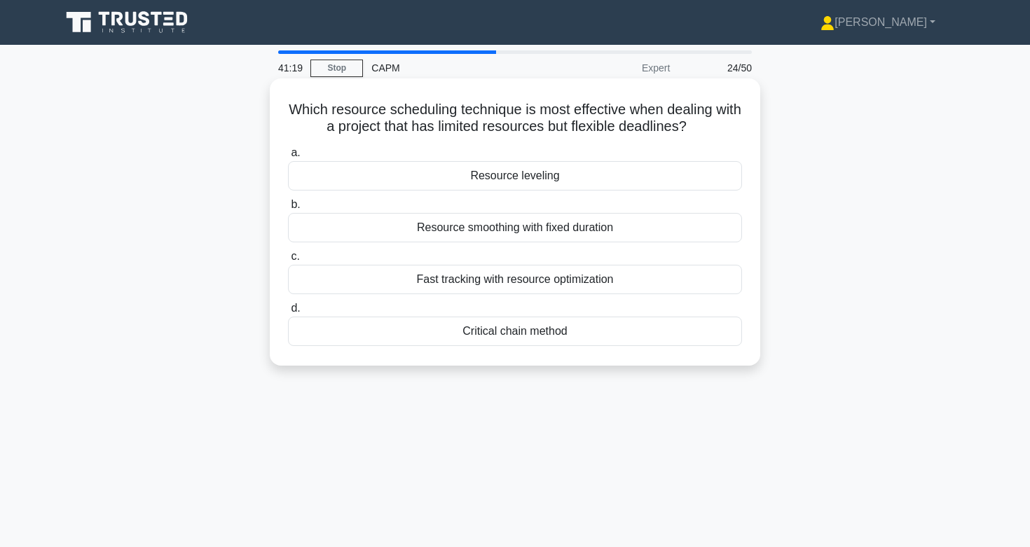
click at [464, 334] on div "Critical chain method" at bounding box center [515, 331] width 454 height 29
click at [288, 313] on input "d. Critical chain method" at bounding box center [288, 308] width 0 height 9
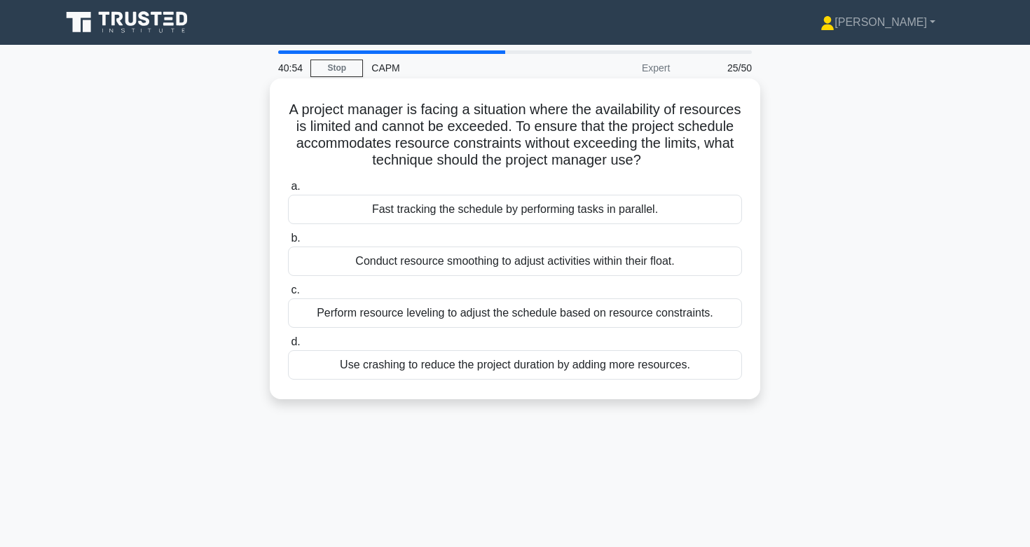
click at [345, 315] on div "Perform resource leveling to adjust the schedule based on resource constraints." at bounding box center [515, 312] width 454 height 29
click at [288, 295] on input "c. Perform resource leveling to adjust the schedule based on resource constrain…" at bounding box center [288, 290] width 0 height 9
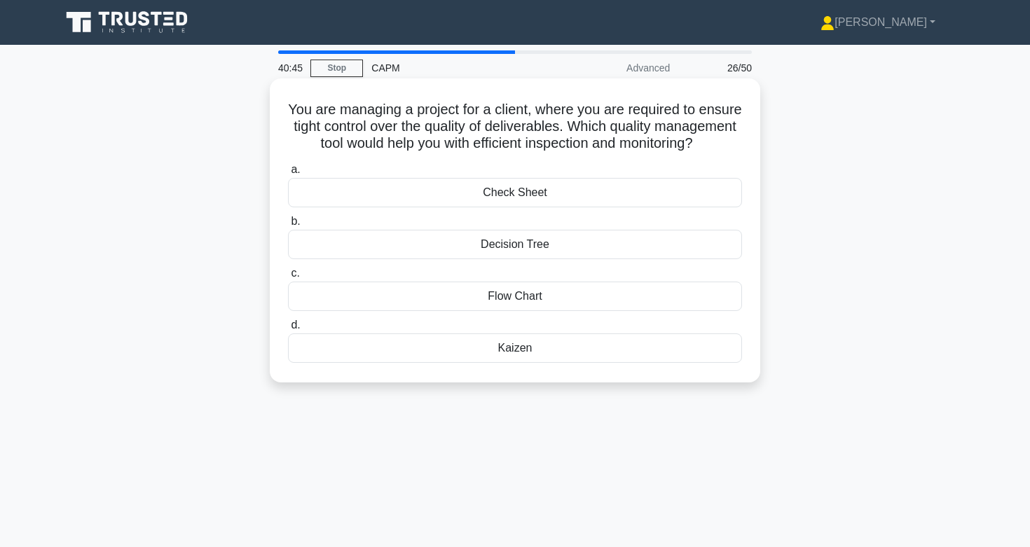
click at [378, 344] on div "Kaizen" at bounding box center [515, 347] width 454 height 29
click at [288, 330] on input "d. Kaizen" at bounding box center [288, 325] width 0 height 9
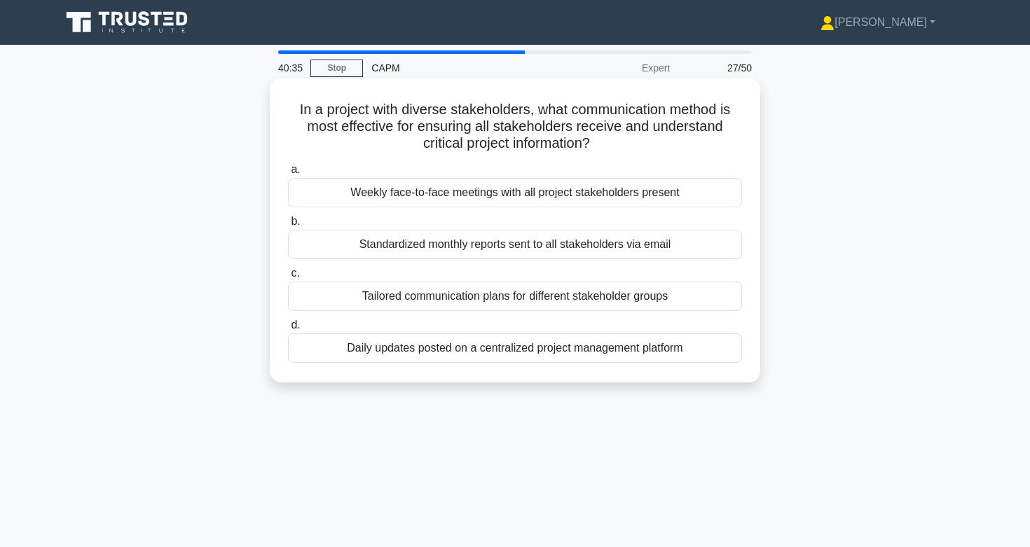
click at [443, 296] on div "Tailored communication plans for different stakeholder groups" at bounding box center [515, 296] width 454 height 29
click at [288, 278] on input "c. Tailored communication plans for different stakeholder groups" at bounding box center [288, 273] width 0 height 9
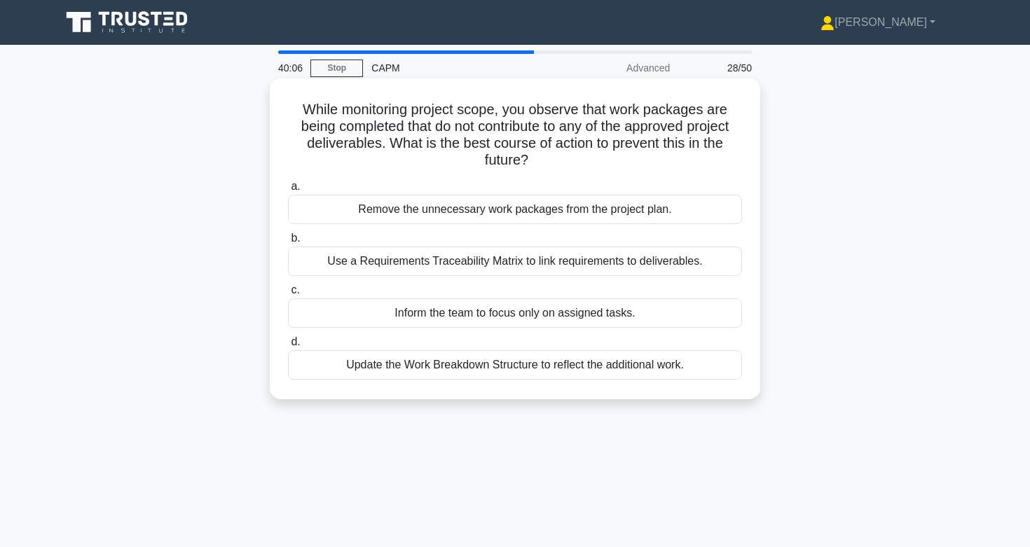
click at [464, 263] on div "Use a Requirements Traceability Matrix to link requirements to deliverables." at bounding box center [515, 261] width 454 height 29
click at [288, 243] on input "b. Use a Requirements Traceability Matrix to link requirements to deliverables." at bounding box center [288, 238] width 0 height 9
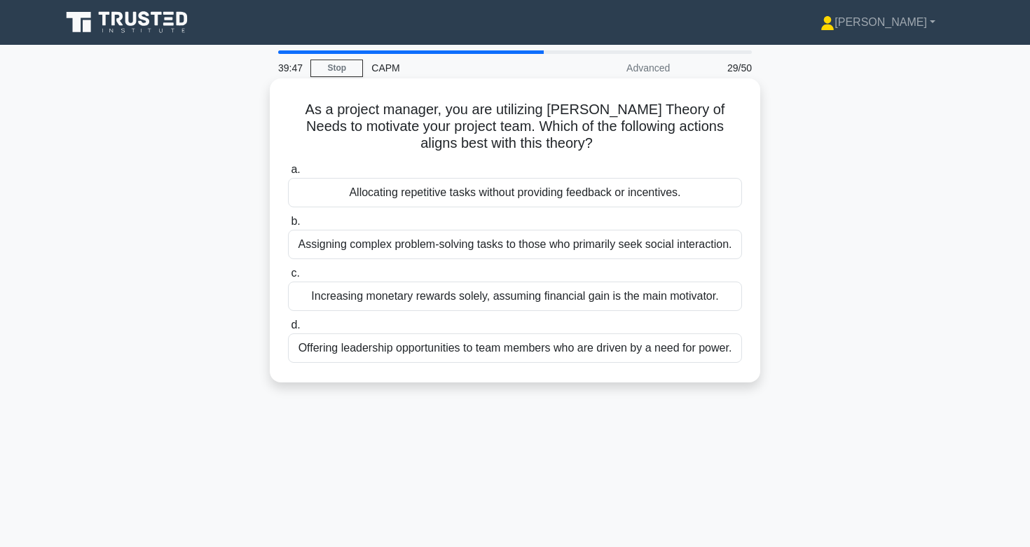
click at [368, 354] on div "Offering leadership opportunities to team members who are driven by a need for …" at bounding box center [515, 347] width 454 height 29
click at [288, 330] on input "d. Offering leadership opportunities to team members who are driven by a need f…" at bounding box center [288, 325] width 0 height 9
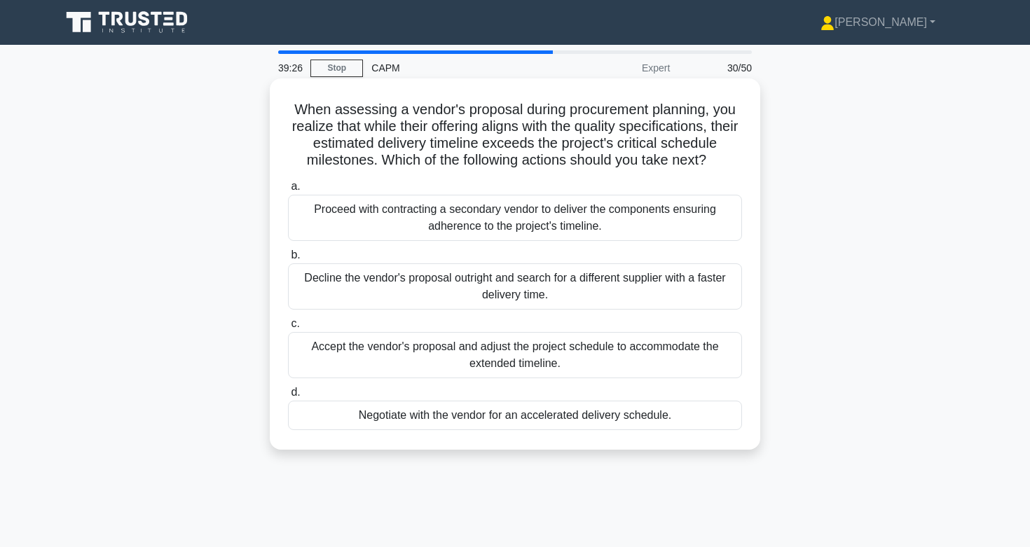
click at [404, 421] on div "Negotiate with the vendor for an accelerated delivery schedule." at bounding box center [515, 415] width 454 height 29
click at [288, 397] on input "d. Negotiate with the vendor for an accelerated delivery schedule." at bounding box center [288, 392] width 0 height 9
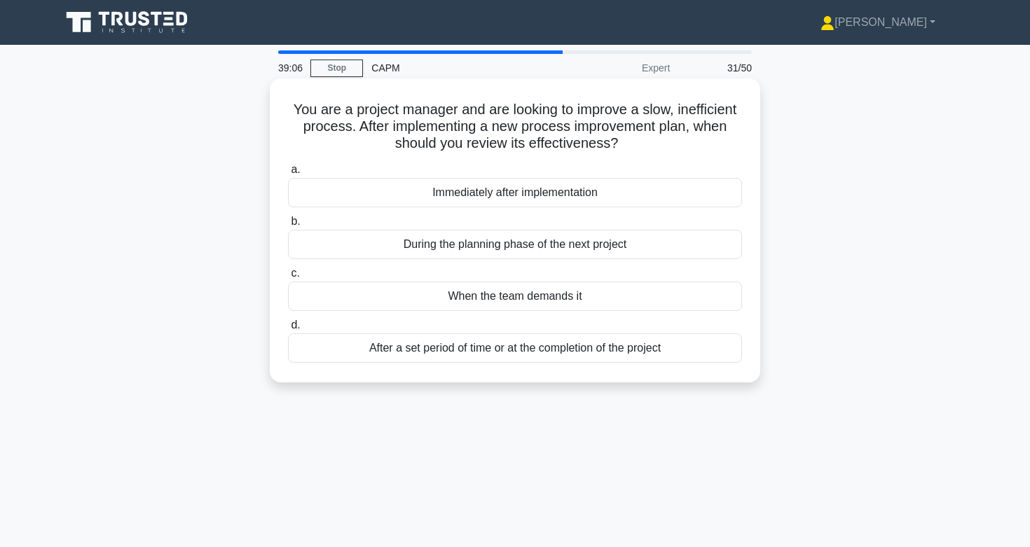
click at [430, 350] on div "After a set period of time or at the completion of the project" at bounding box center [515, 347] width 454 height 29
click at [288, 330] on input "d. After a set period of time or at the completion of the project" at bounding box center [288, 325] width 0 height 9
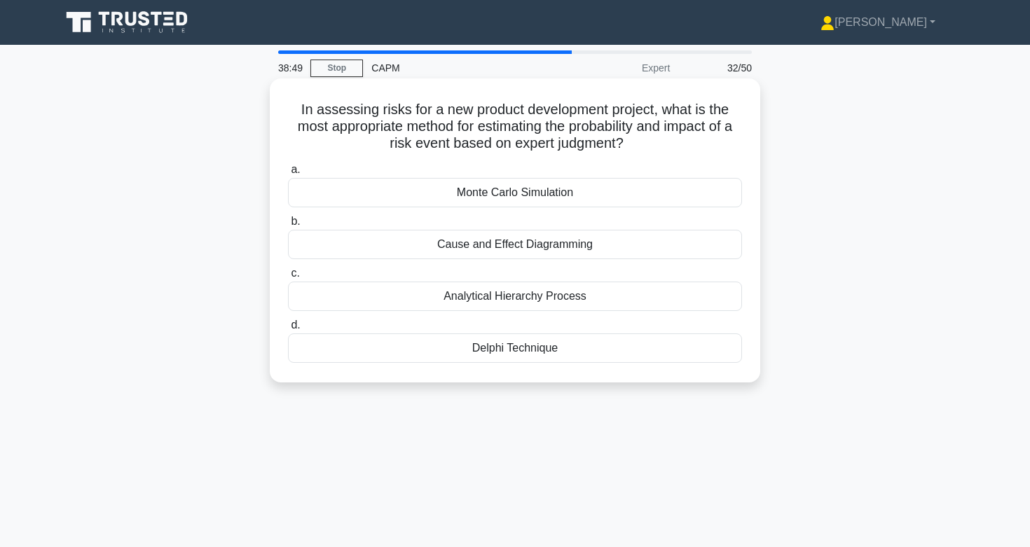
click at [433, 355] on div "Delphi Technique" at bounding box center [515, 347] width 454 height 29
click at [288, 330] on input "d. Delphi Technique" at bounding box center [288, 325] width 0 height 9
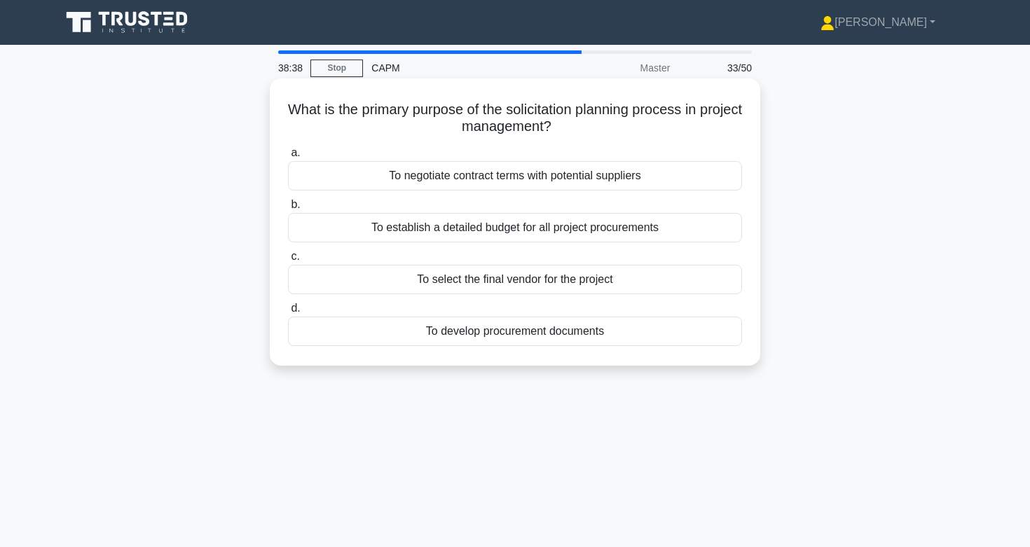
click at [452, 328] on div "To develop procurement documents" at bounding box center [515, 331] width 454 height 29
click at [288, 313] on input "d. To develop procurement documents" at bounding box center [288, 308] width 0 height 9
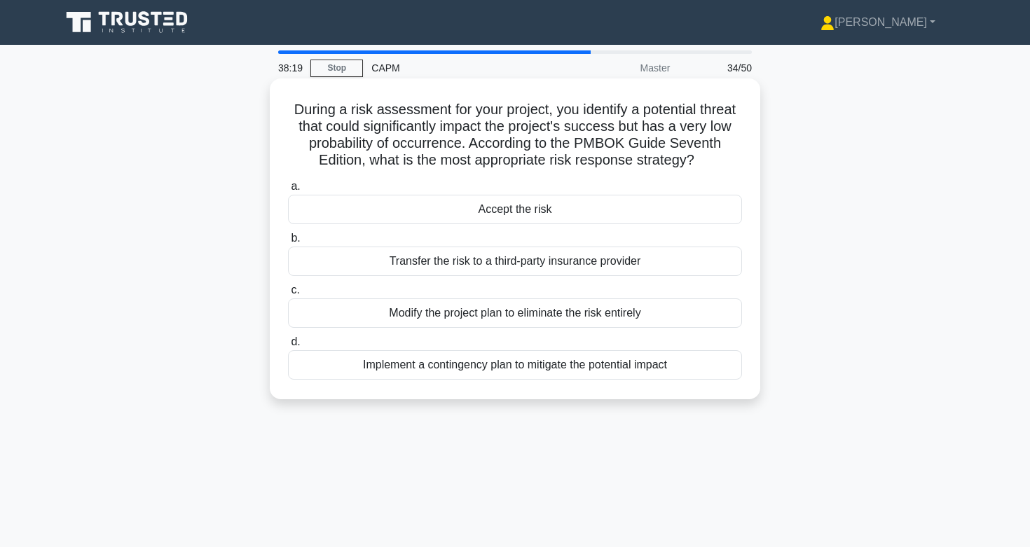
click at [368, 368] on div "Implement a contingency plan to mitigate the potential impact" at bounding box center [515, 364] width 454 height 29
click at [288, 347] on input "d. Implement a contingency plan to mitigate the potential impact" at bounding box center [288, 342] width 0 height 9
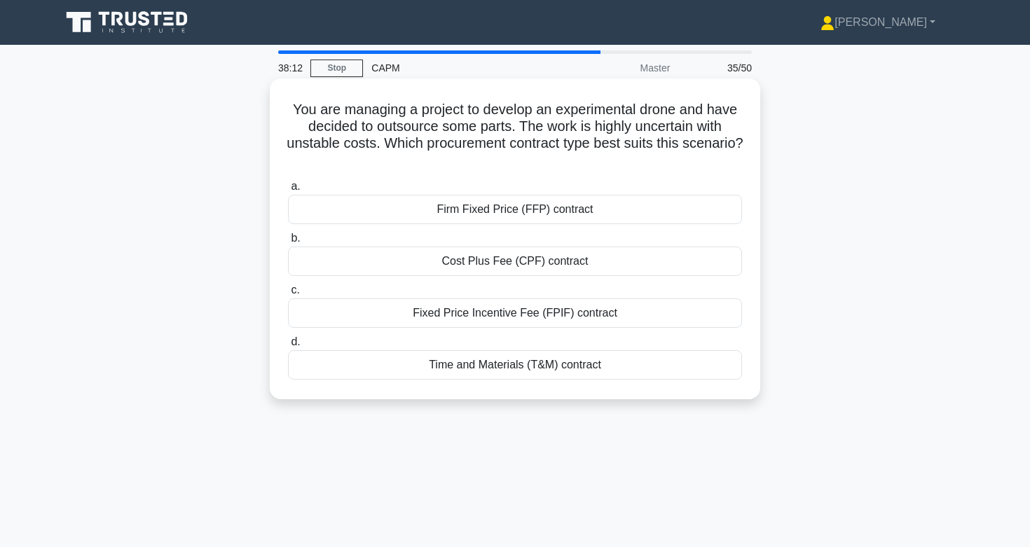
drag, startPoint x: 389, startPoint y: 111, endPoint x: 401, endPoint y: 158, distance: 49.1
click at [401, 158] on h5 "You are managing a project to develop an experimental drone and have decided to…" at bounding box center [515, 135] width 457 height 69
click at [396, 366] on div "Time and Materials (T&M) contract" at bounding box center [515, 364] width 454 height 29
click at [288, 347] on input "d. Time and Materials (T&M) contract" at bounding box center [288, 342] width 0 height 9
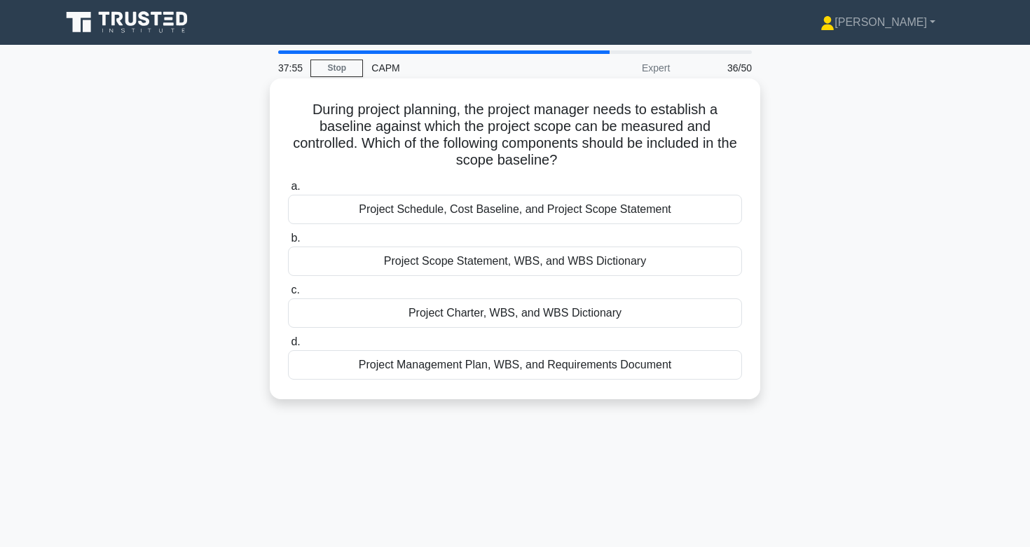
drag, startPoint x: 442, startPoint y: 128, endPoint x: 558, endPoint y: 163, distance: 121.2
click at [558, 163] on h5 "During project planning, the project manager needs to establish a baseline agai…" at bounding box center [515, 135] width 457 height 69
click at [558, 163] on icon ".spinner_0XTQ{transform-origin:center;animation:spinner_y6GP .75s linear infini…" at bounding box center [565, 161] width 17 height 17
click at [596, 207] on div "Project Schedule, Cost Baseline, and Project Scope Statement" at bounding box center [515, 209] width 454 height 29
click at [288, 191] on input "a. Project Schedule, Cost Baseline, and Project Scope Statement" at bounding box center [288, 186] width 0 height 9
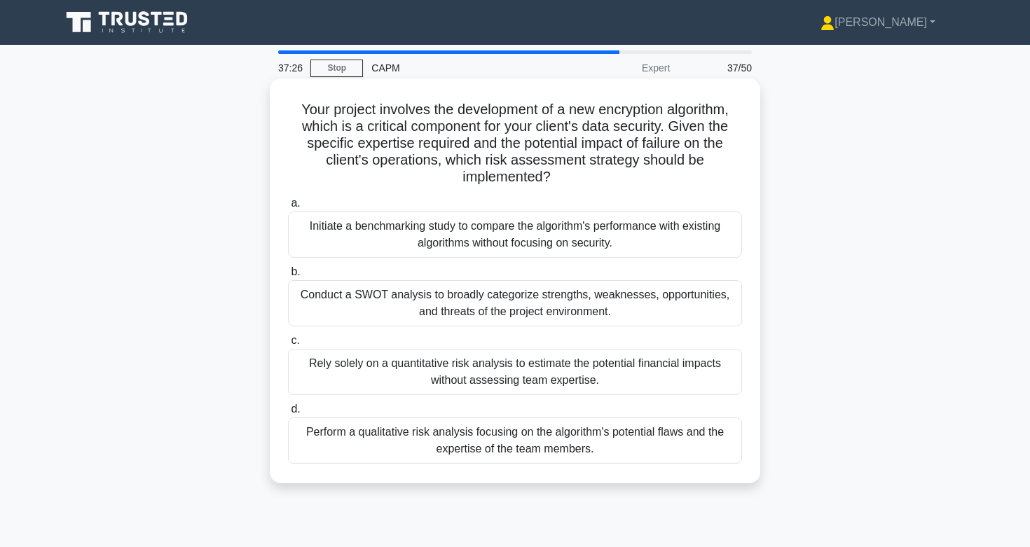
click at [578, 432] on div "Perform a qualitative risk analysis focusing on the algorithm's potential flaws…" at bounding box center [515, 441] width 454 height 46
click at [288, 414] on input "d. Perform a qualitative risk analysis focusing on the algorithm's potential fl…" at bounding box center [288, 409] width 0 height 9
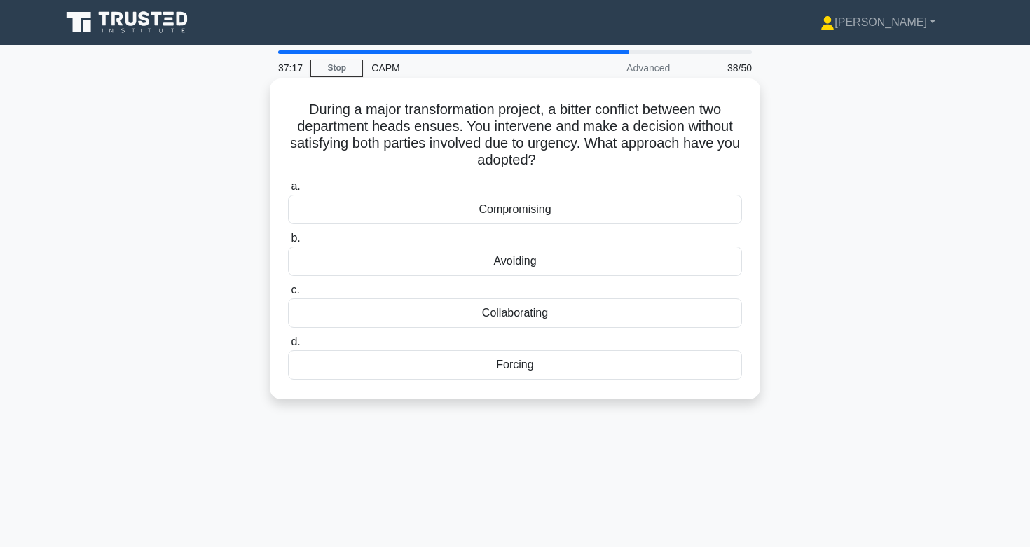
click at [564, 373] on div "Forcing" at bounding box center [515, 364] width 454 height 29
click at [288, 347] on input "d. Forcing" at bounding box center [288, 342] width 0 height 9
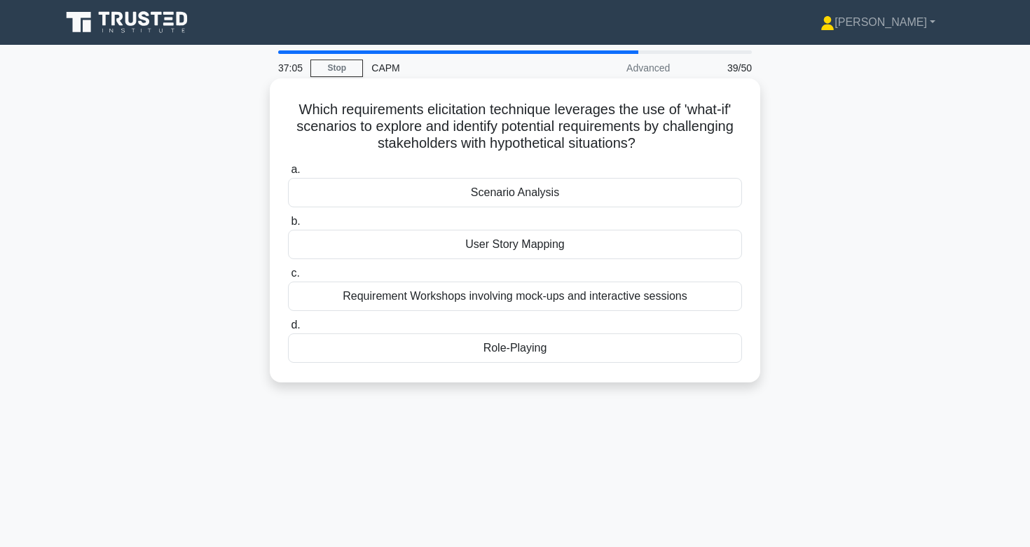
click at [560, 198] on div "Scenario Analysis" at bounding box center [515, 192] width 454 height 29
click at [288, 174] on input "a. Scenario Analysis" at bounding box center [288, 169] width 0 height 9
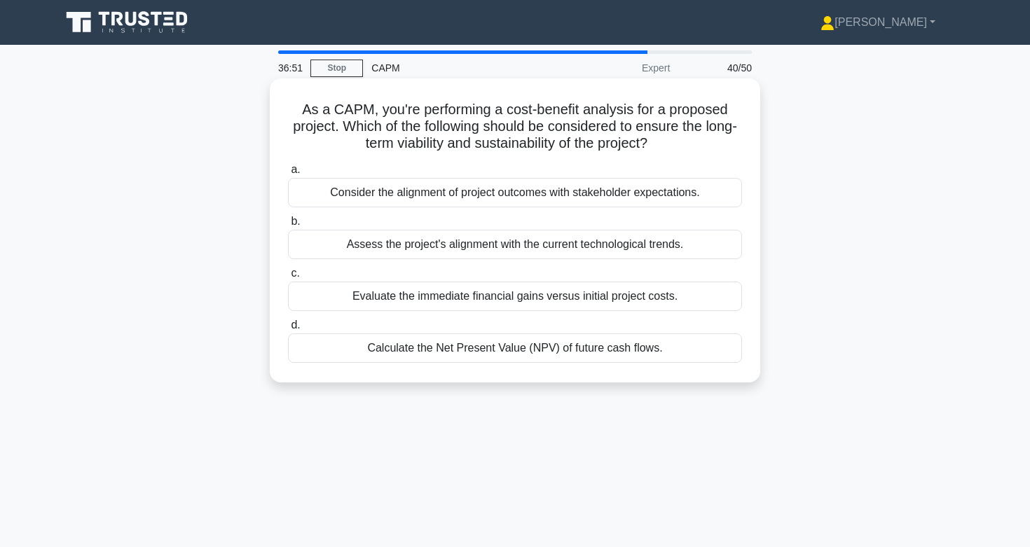
click at [541, 195] on div "Consider the alignment of project outcomes with stakeholder expectations." at bounding box center [515, 192] width 454 height 29
click at [288, 174] on input "a. Consider the alignment of project outcomes with stakeholder expectations." at bounding box center [288, 169] width 0 height 9
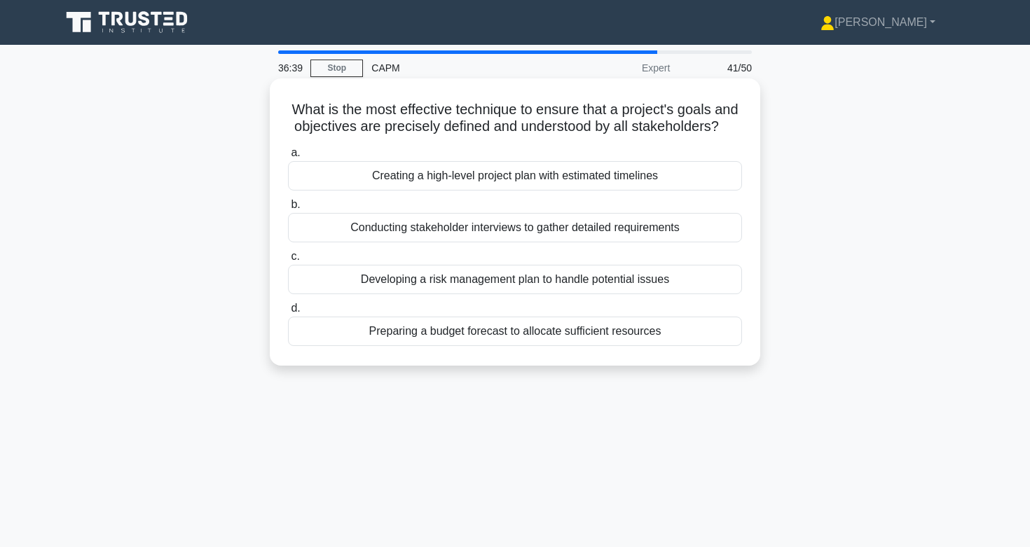
click at [540, 227] on div "Conducting stakeholder interviews to gather detailed requirements" at bounding box center [515, 227] width 454 height 29
click at [288, 209] on input "b. Conducting stakeholder interviews to gather detailed requirements" at bounding box center [288, 204] width 0 height 9
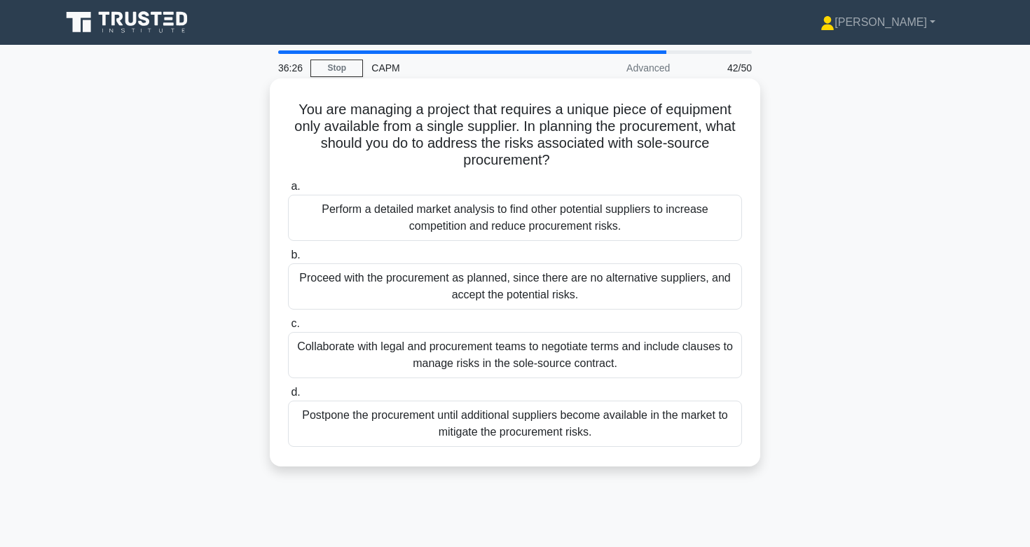
click at [576, 353] on div "Collaborate with legal and procurement teams to negotiate terms and include cla…" at bounding box center [515, 355] width 454 height 46
click at [288, 329] on input "c. Collaborate with legal and procurement teams to negotiate terms and include …" at bounding box center [288, 323] width 0 height 9
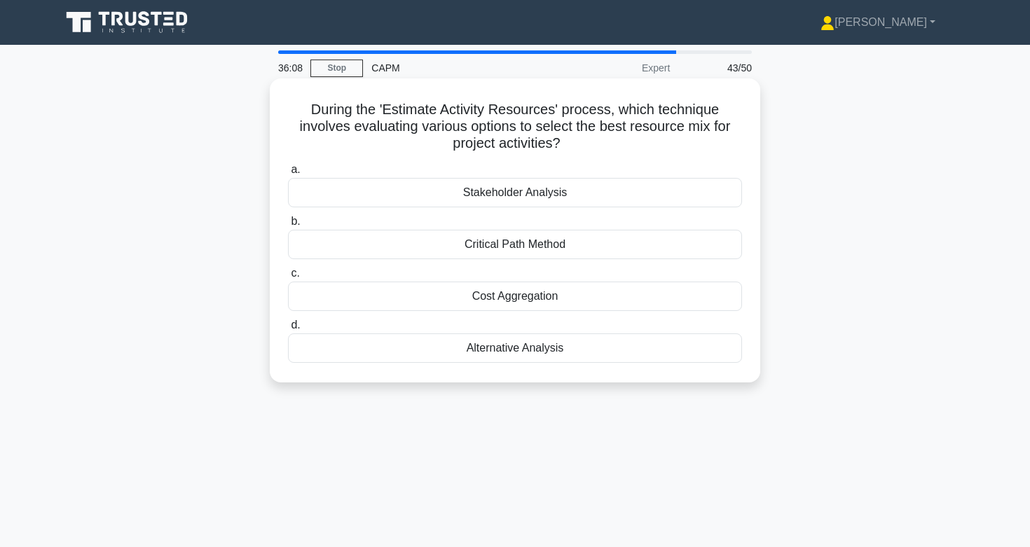
click at [552, 352] on div "Alternative Analysis" at bounding box center [515, 347] width 454 height 29
click at [288, 330] on input "d. Alternative Analysis" at bounding box center [288, 325] width 0 height 9
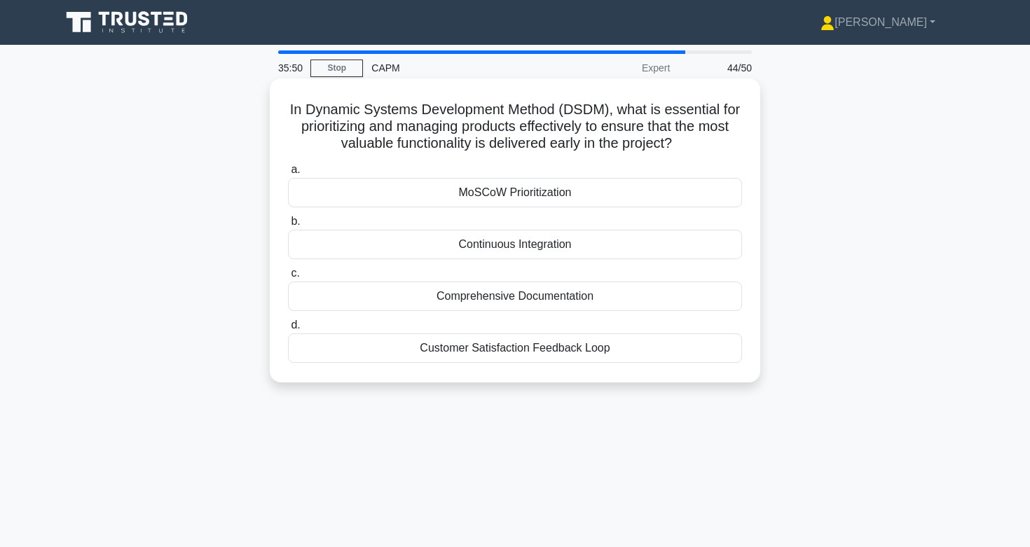
click at [511, 193] on div "MoSCoW Prioritization" at bounding box center [515, 192] width 454 height 29
click at [288, 174] on input "a. MoSCoW Prioritization" at bounding box center [288, 169] width 0 height 9
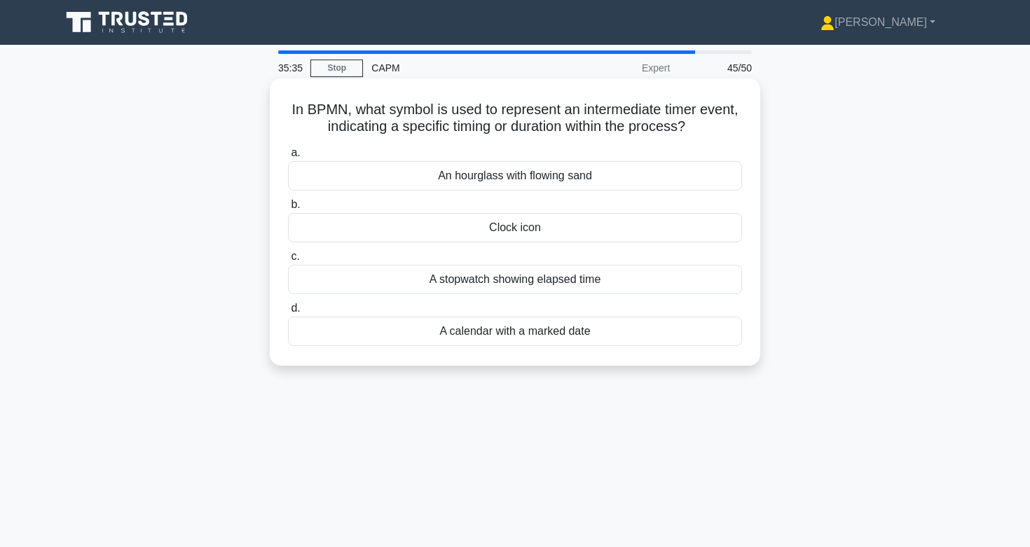
click at [512, 235] on div "Clock icon" at bounding box center [515, 227] width 454 height 29
click at [288, 209] on input "b. Clock icon" at bounding box center [288, 204] width 0 height 9
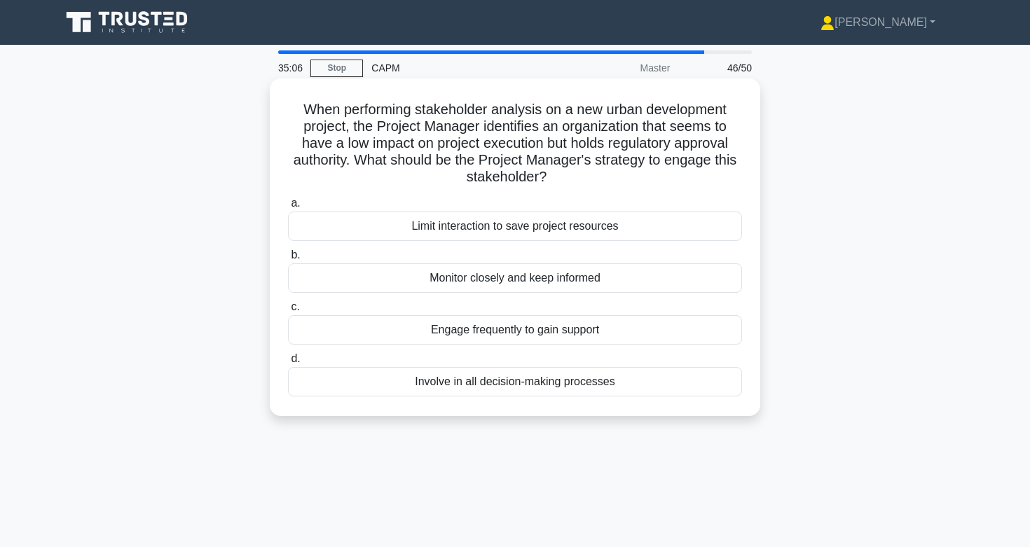
click at [483, 282] on div "Monitor closely and keep informed" at bounding box center [515, 277] width 454 height 29
click at [288, 260] on input "b. Monitor closely and keep informed" at bounding box center [288, 255] width 0 height 9
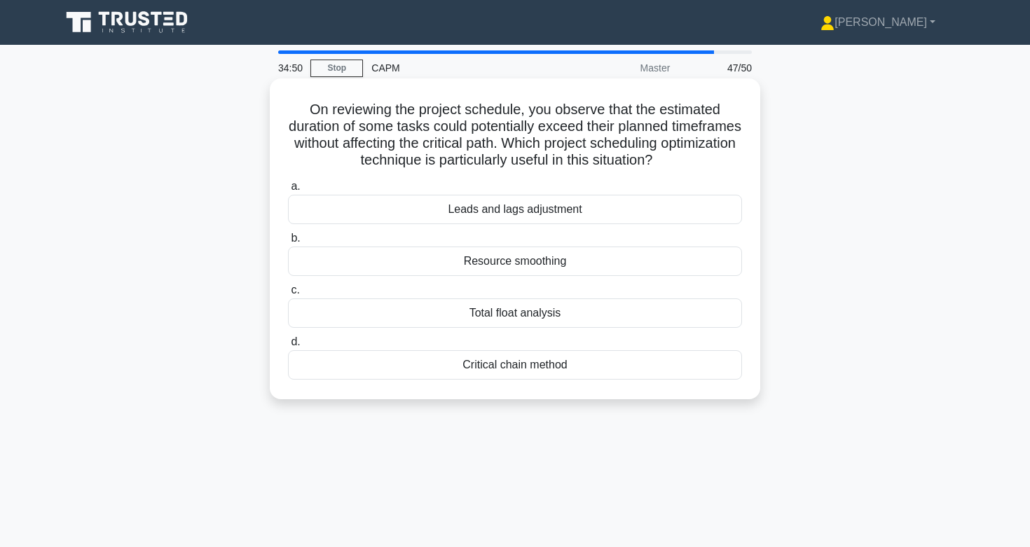
click at [460, 367] on div "Critical chain method" at bounding box center [515, 364] width 454 height 29
click at [288, 347] on input "d. Critical chain method" at bounding box center [288, 342] width 0 height 9
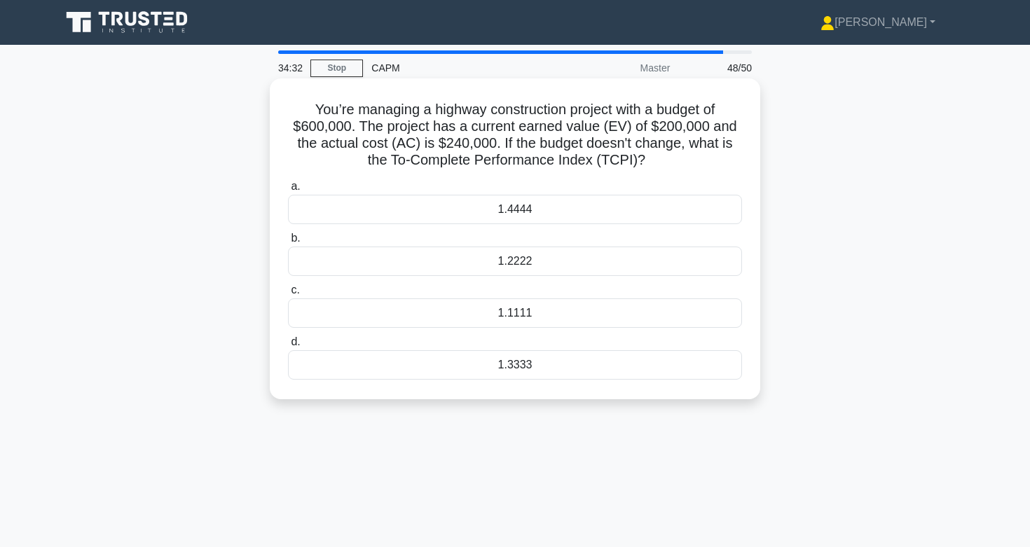
click at [474, 204] on div "1.4444" at bounding box center [515, 209] width 454 height 29
click at [288, 191] on input "a. 1.4444" at bounding box center [288, 186] width 0 height 9
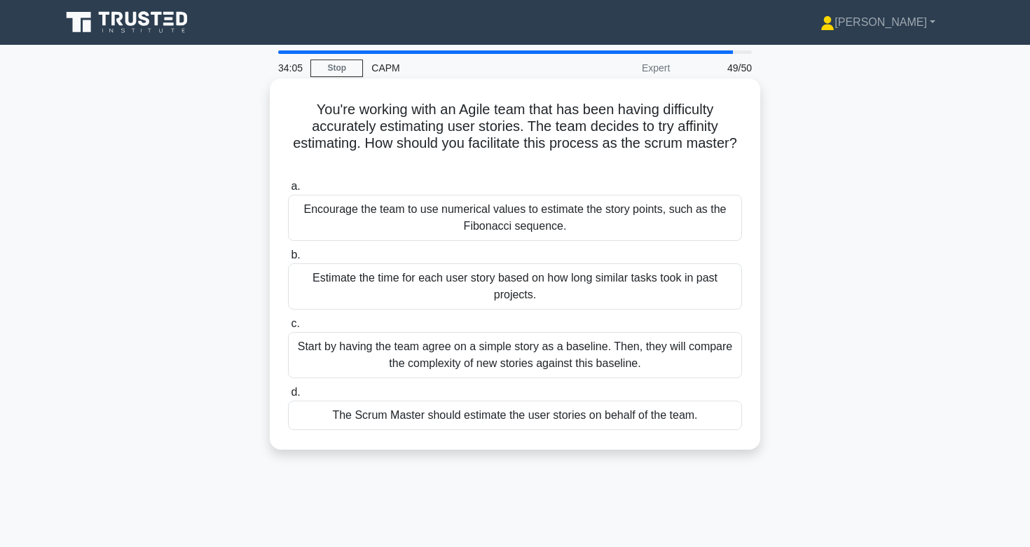
click at [488, 294] on div "Estimate the time for each user story based on how long similar tasks took in p…" at bounding box center [515, 286] width 454 height 46
click at [288, 260] on input "b. Estimate the time for each user story based on how long similar tasks took i…" at bounding box center [288, 255] width 0 height 9
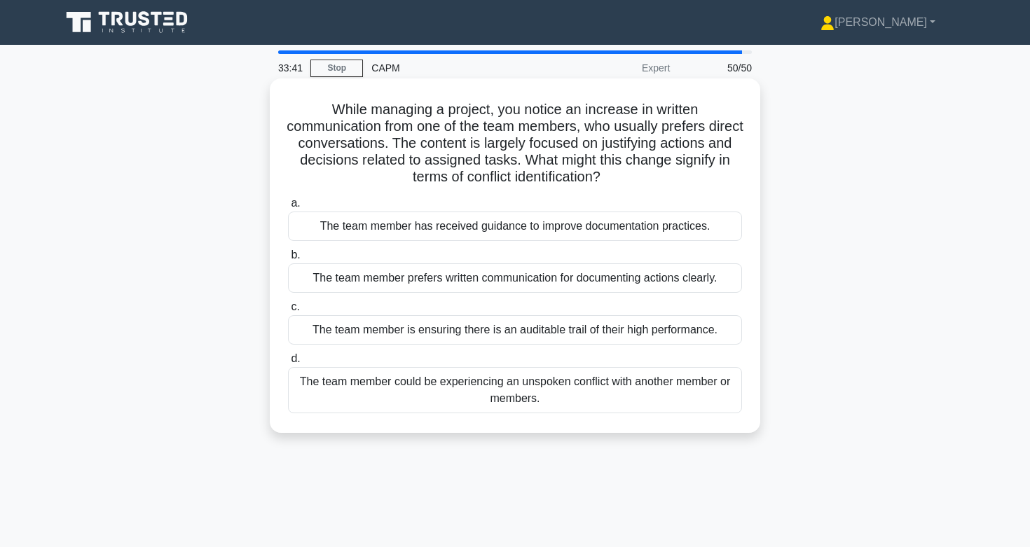
click at [491, 404] on div "The team member could be experiencing an unspoken conflict with another member …" at bounding box center [515, 390] width 454 height 46
click at [288, 364] on input "d. The team member could be experiencing an unspoken conflict with another memb…" at bounding box center [288, 358] width 0 height 9
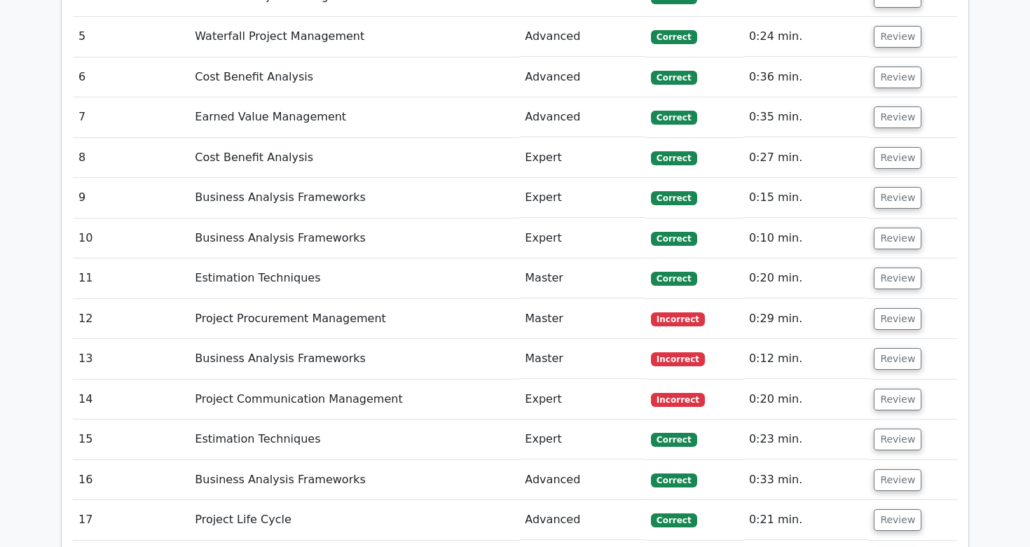
scroll to position [2455, 0]
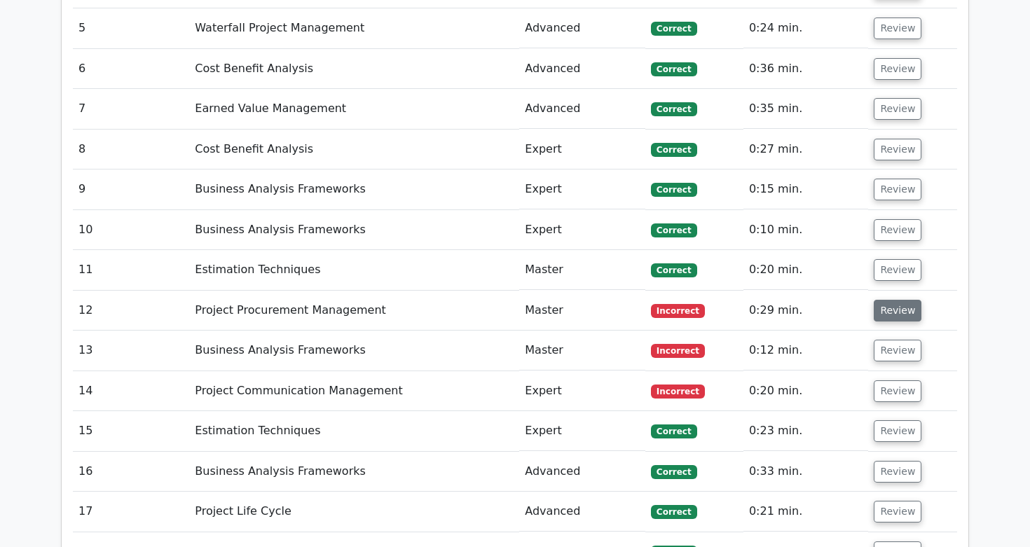
click at [895, 300] on button "Review" at bounding box center [898, 311] width 48 height 22
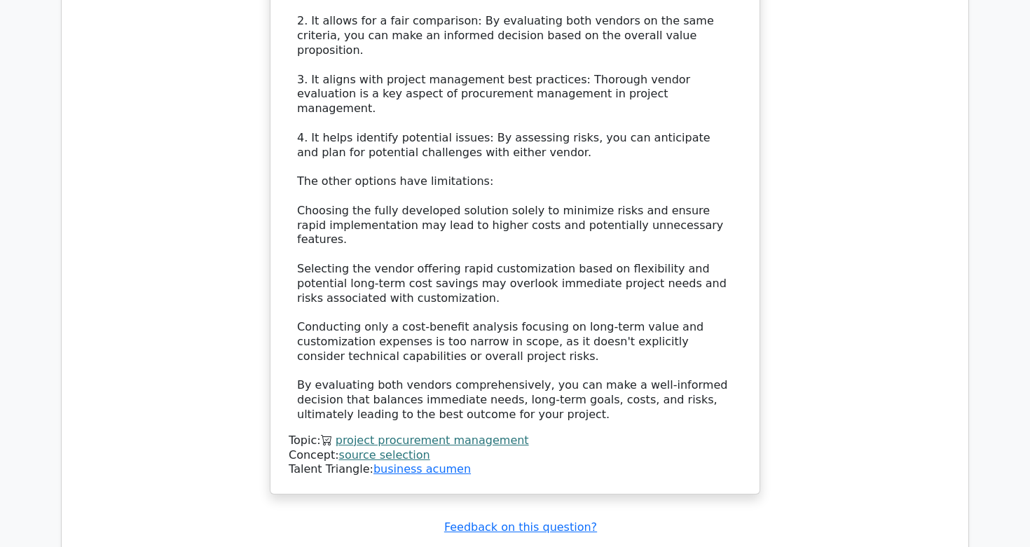
scroll to position [3327, 0]
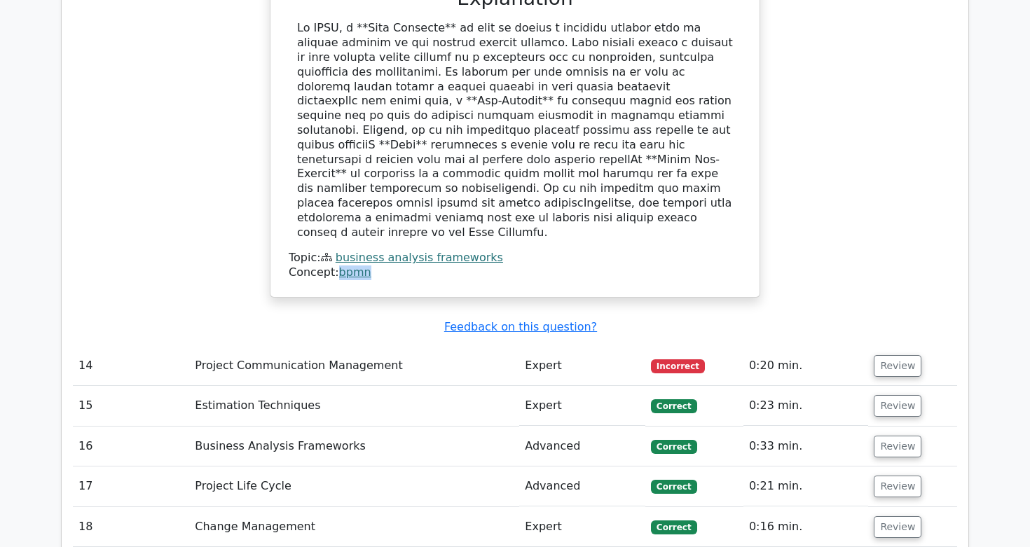
scroll to position [4198, 0]
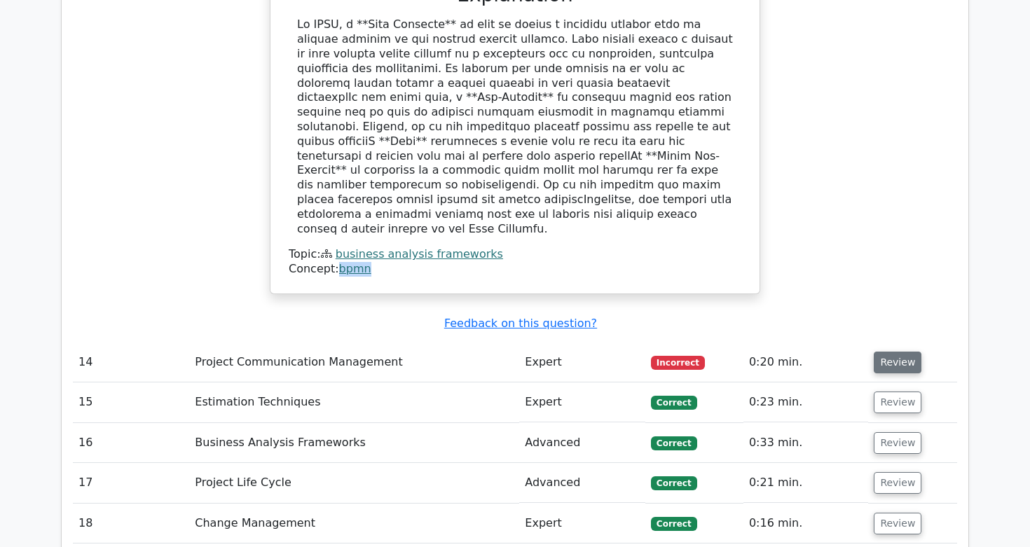
click at [894, 352] on button "Review" at bounding box center [898, 363] width 48 height 22
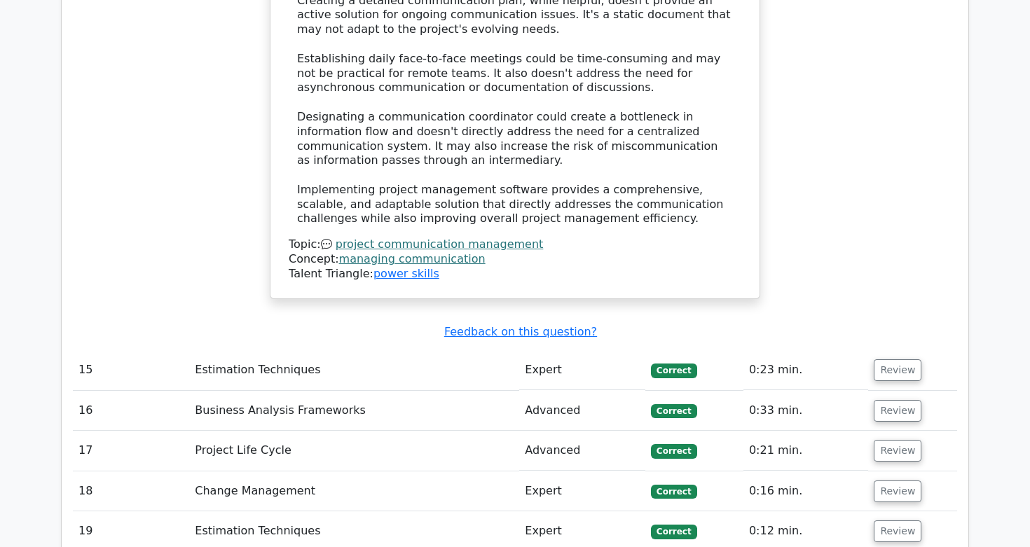
scroll to position [5171, 0]
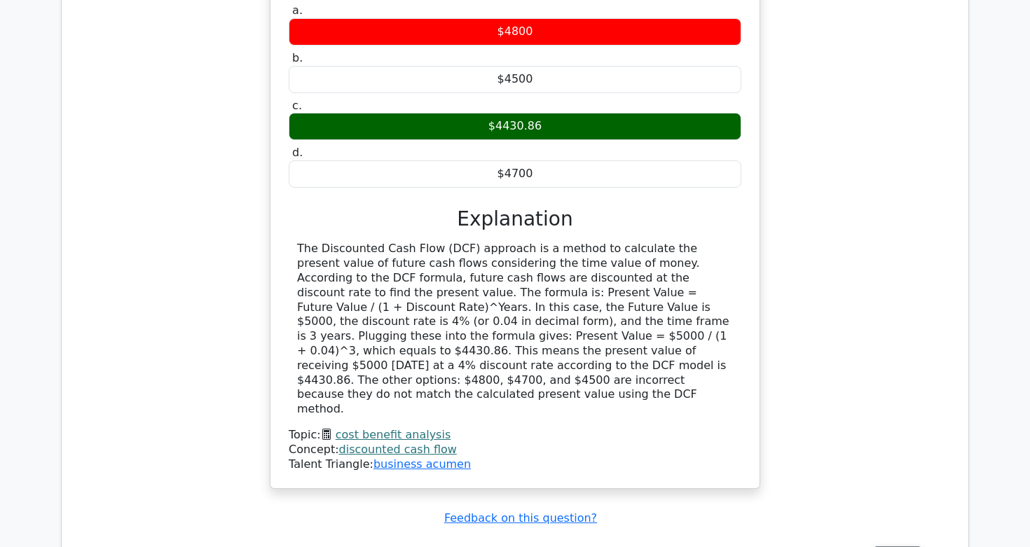
scroll to position [5864, 0]
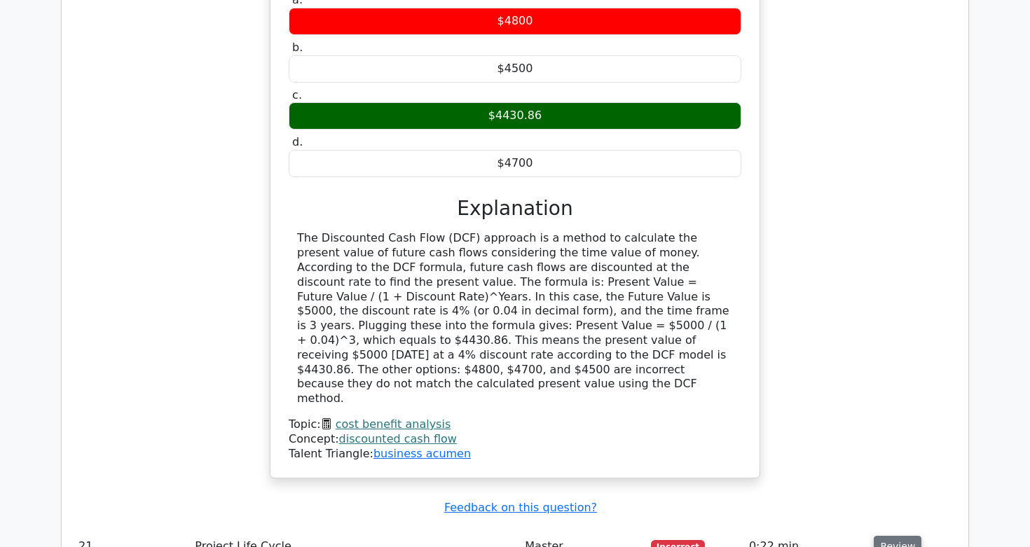
click at [897, 536] on button "Review" at bounding box center [898, 547] width 48 height 22
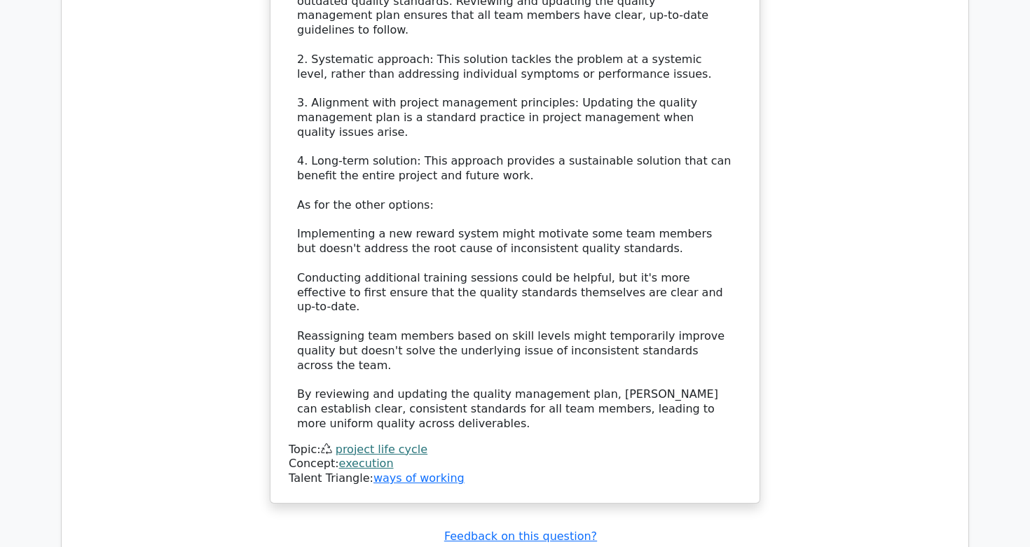
scroll to position [6855, 0]
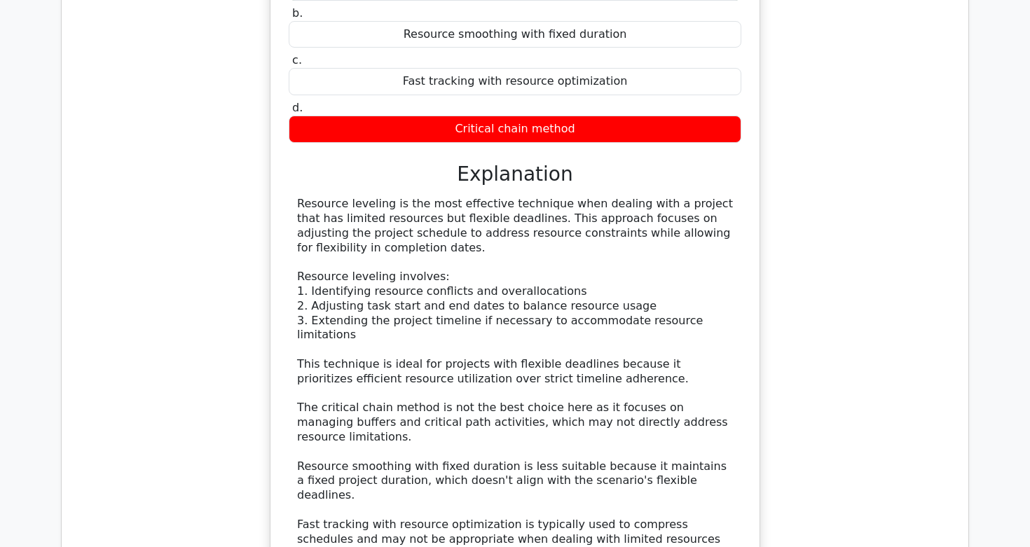
scroll to position [7662, 0]
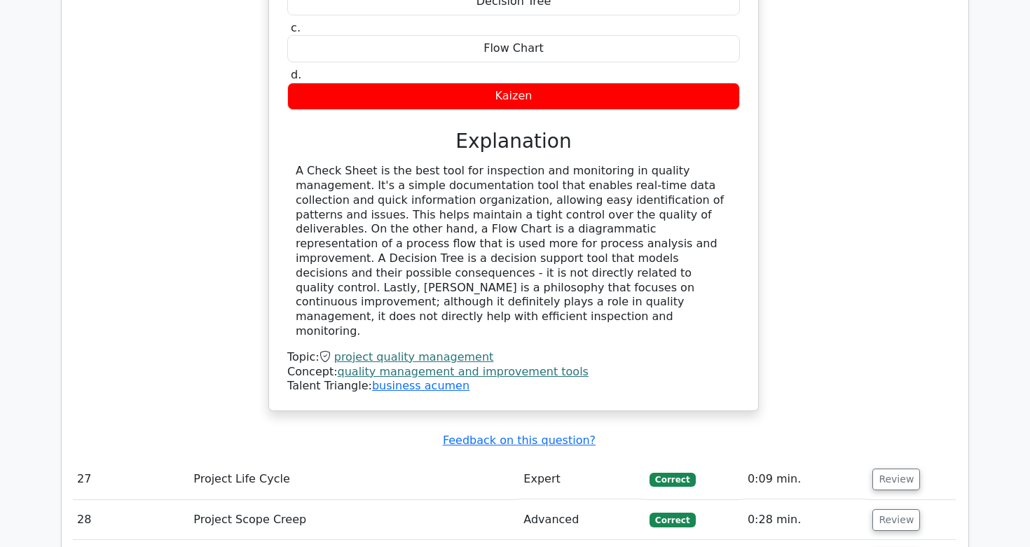
scroll to position [8579, 0]
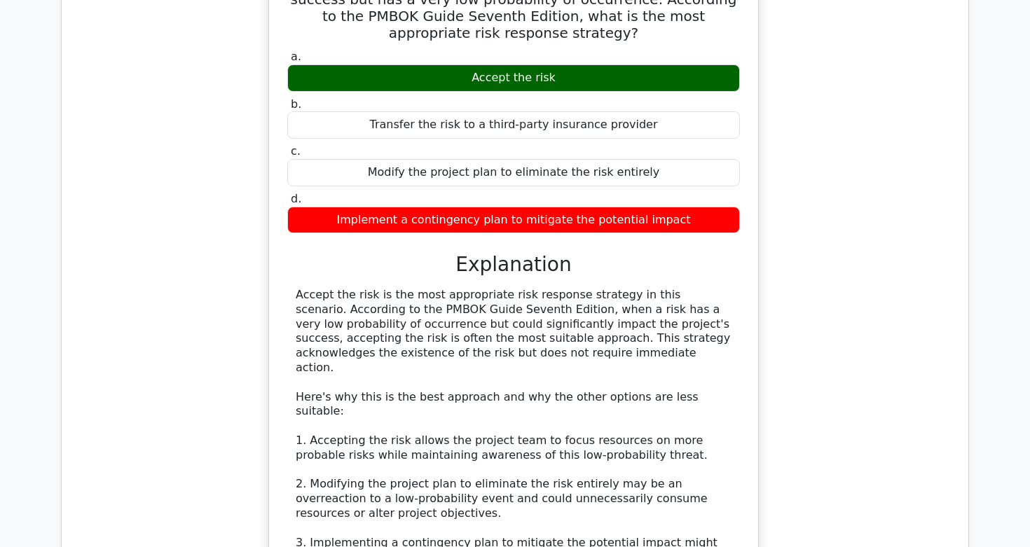
scroll to position [9430, 0]
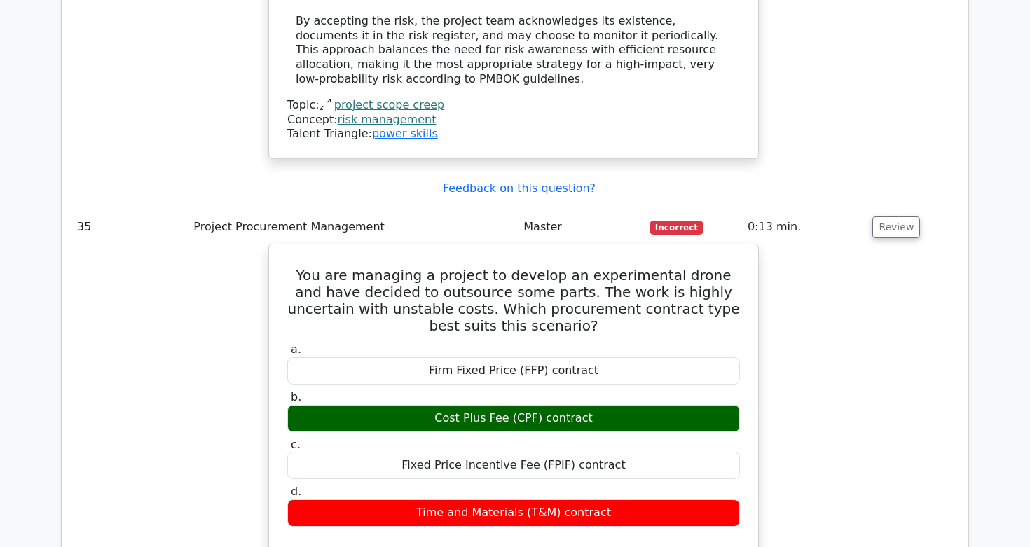
scroll to position [10080, 0]
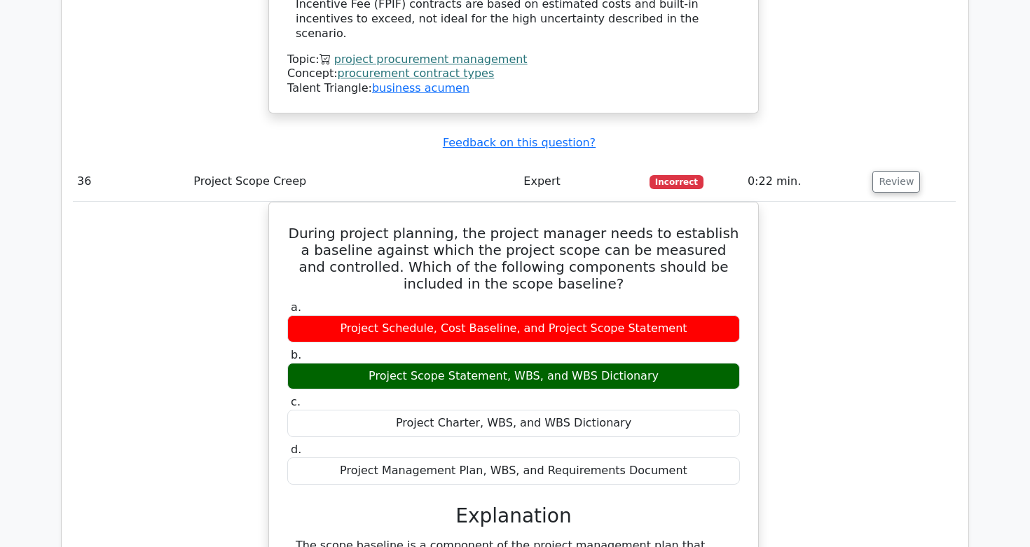
scroll to position [10831, 0]
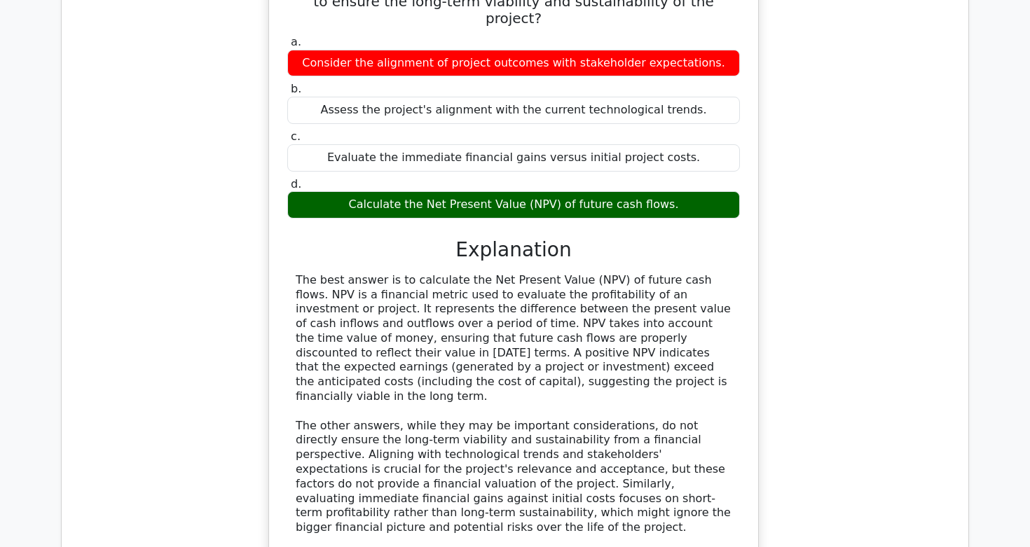
scroll to position [11826, 0]
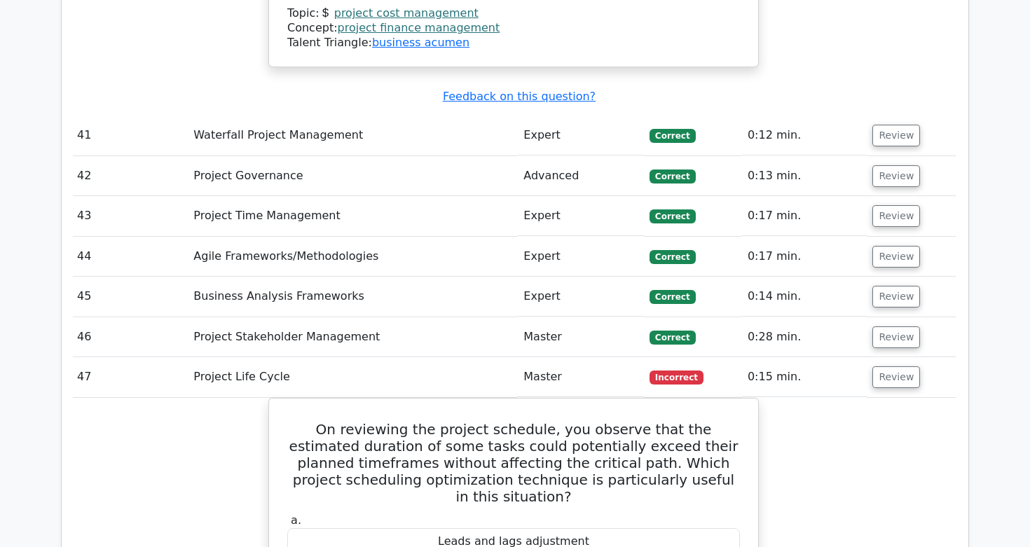
scroll to position [12396, 0]
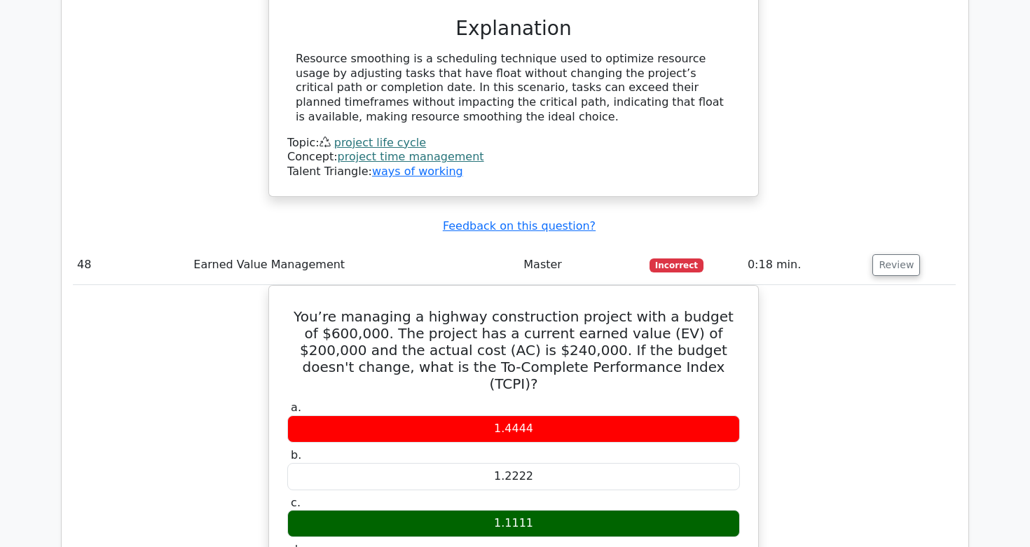
scroll to position [13139, 0]
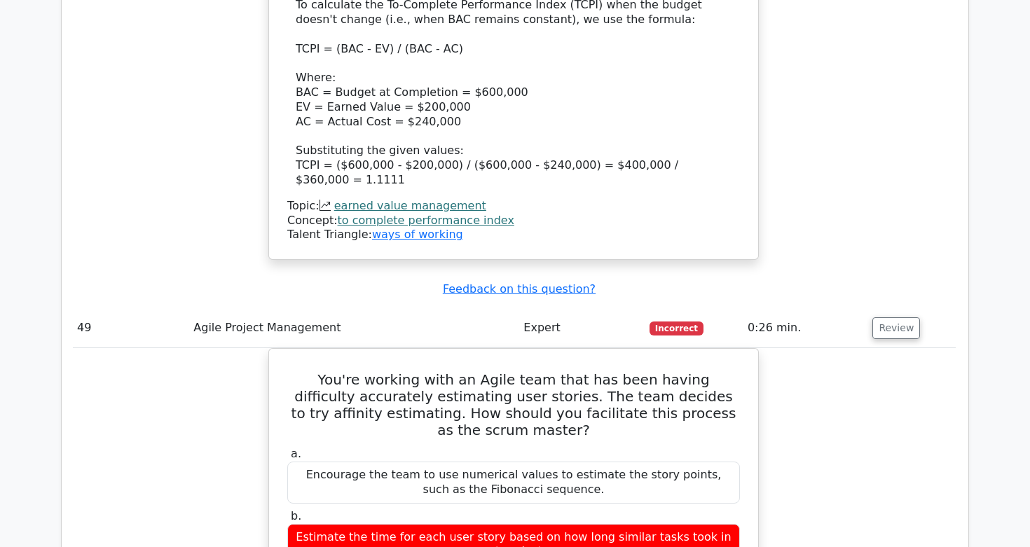
scroll to position [13892, 0]
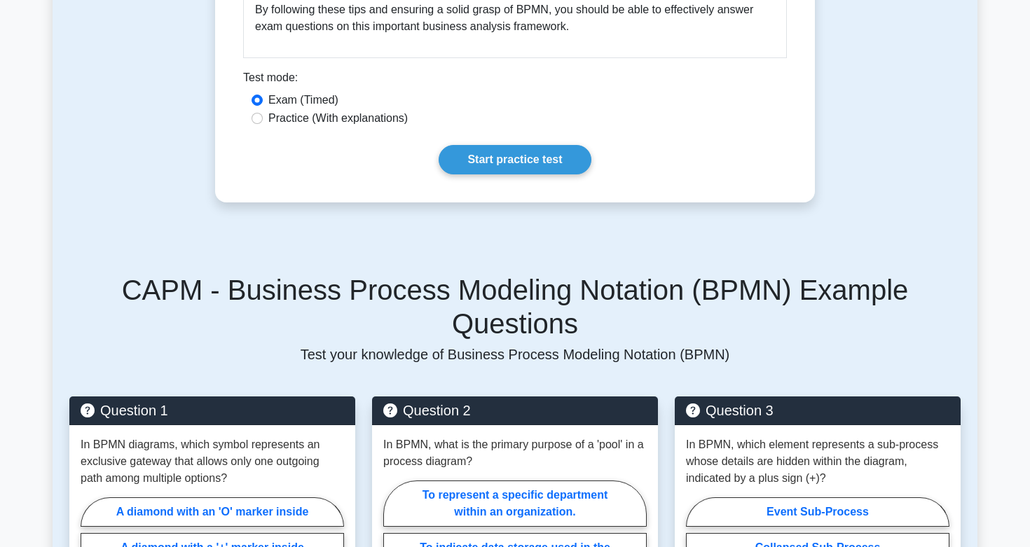
scroll to position [1565, 0]
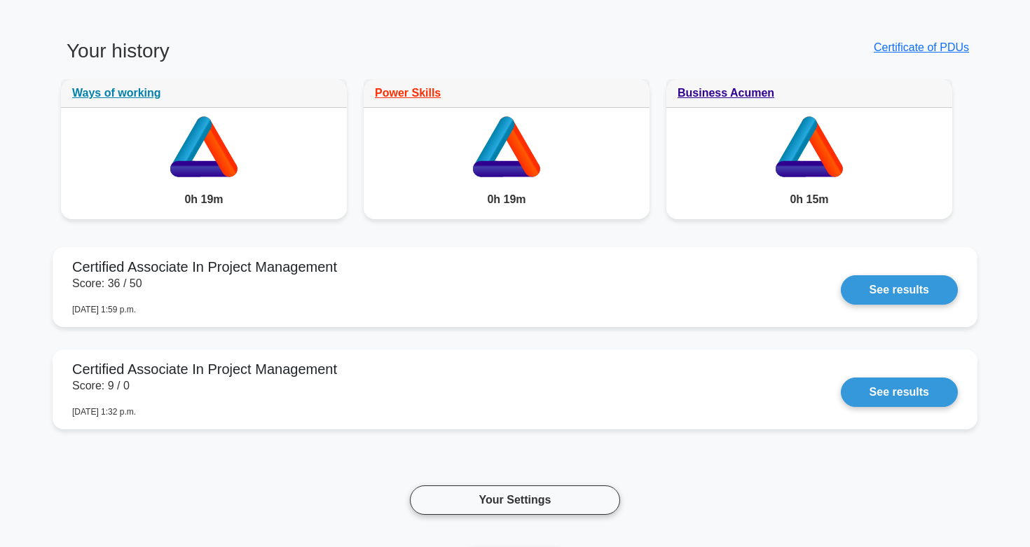
scroll to position [736, 0]
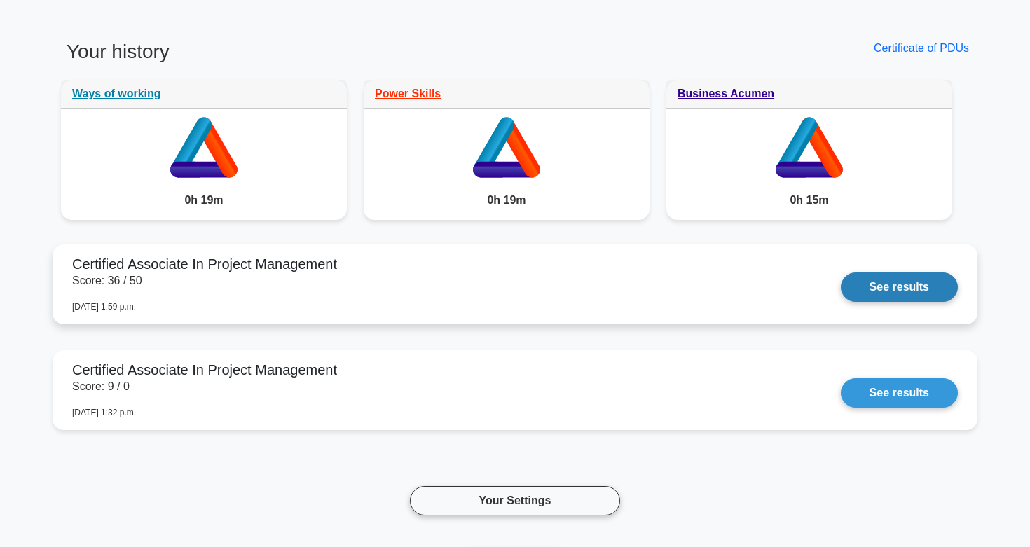
click at [918, 289] on link "See results" at bounding box center [899, 287] width 117 height 29
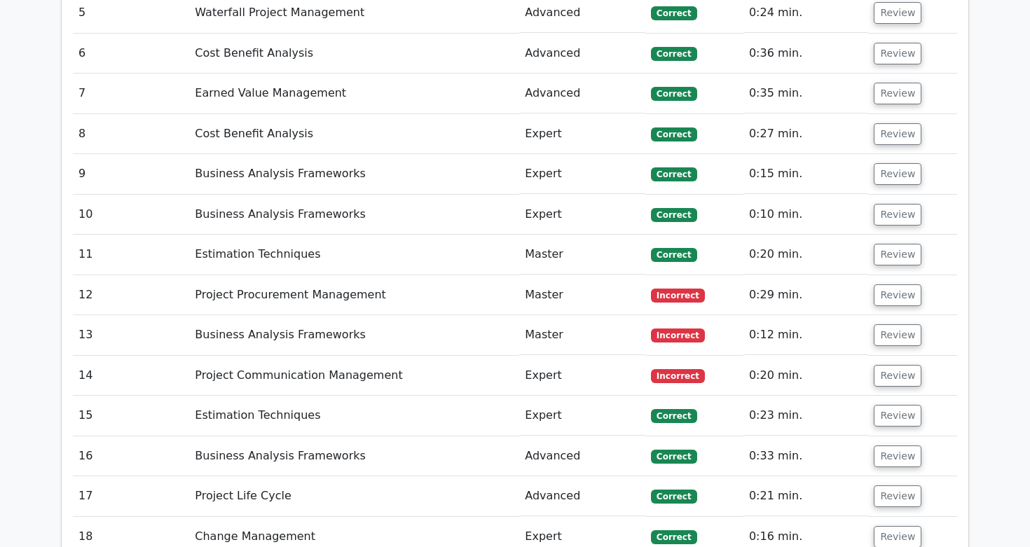
scroll to position [2493, 0]
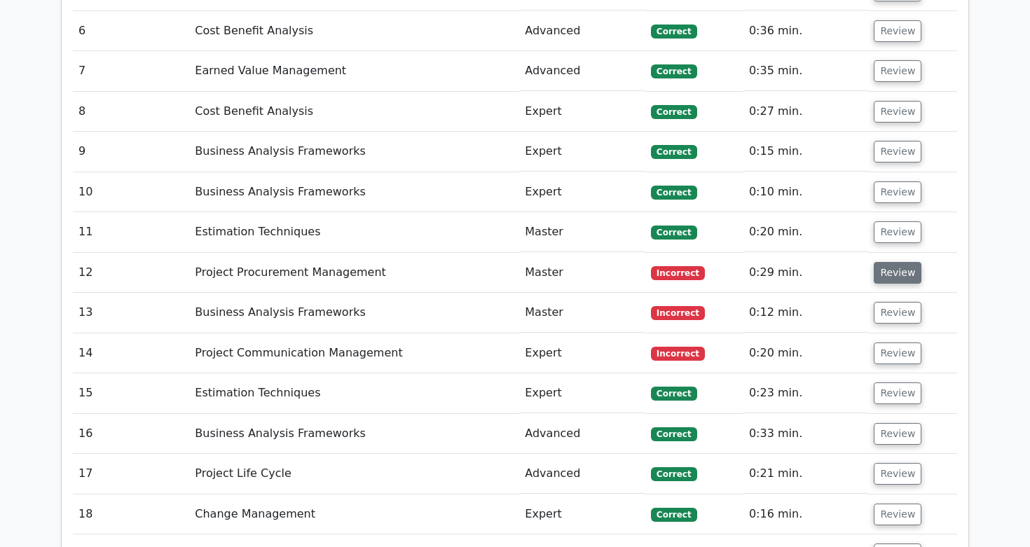
click at [885, 262] on button "Review" at bounding box center [898, 273] width 48 height 22
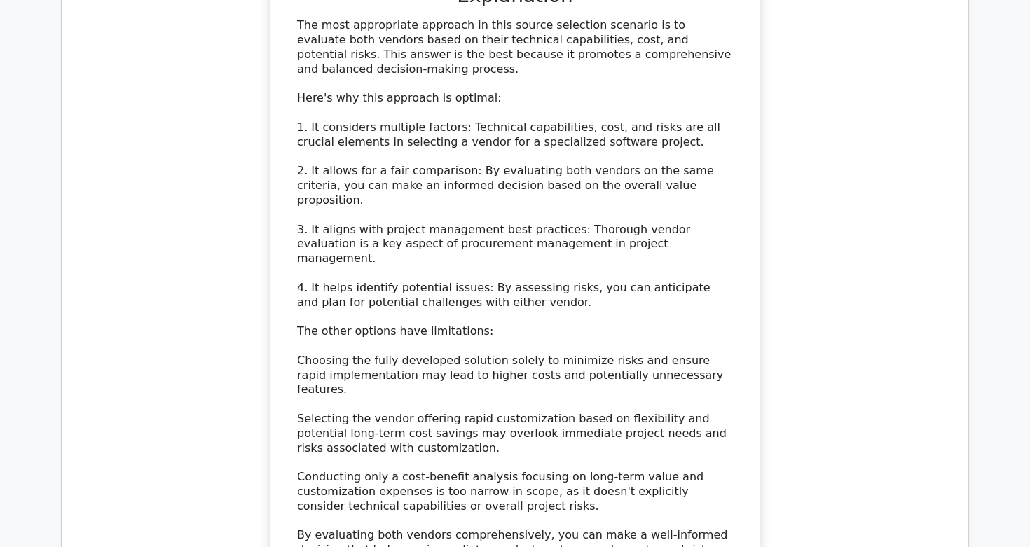
scroll to position [3179, 0]
